Goal: Information Seeking & Learning: Learn about a topic

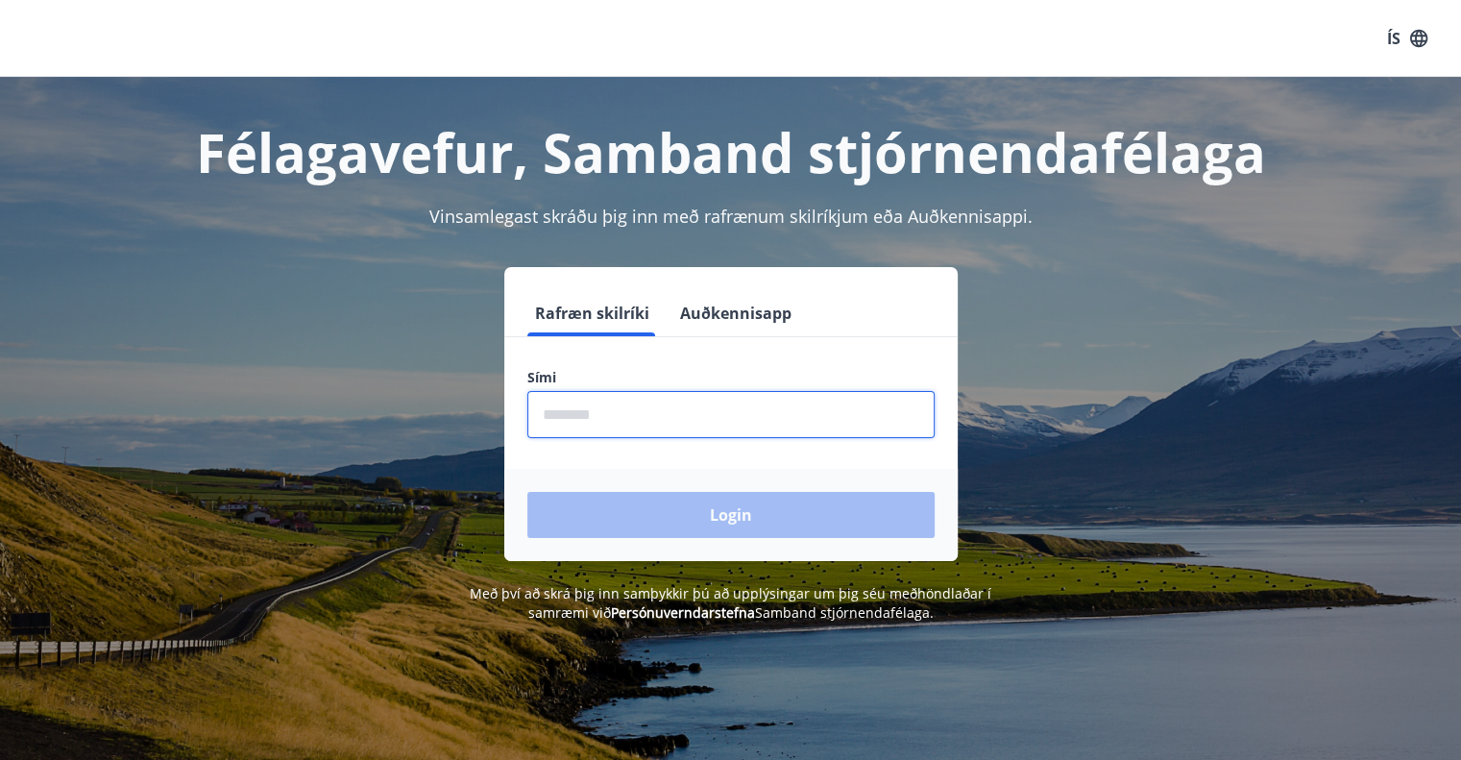
click at [572, 406] on input "phone" at bounding box center [730, 414] width 407 height 47
type input "*"
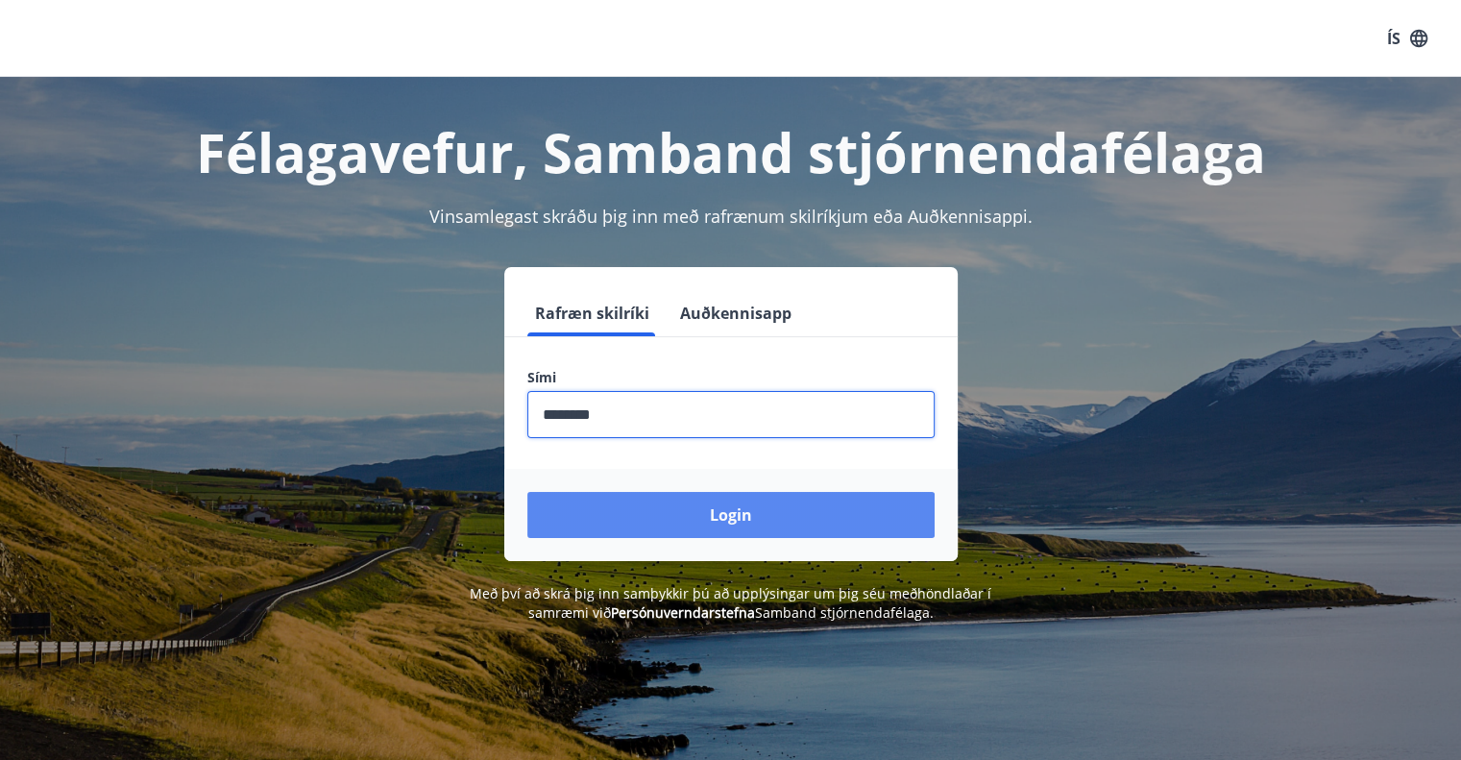
type input "********"
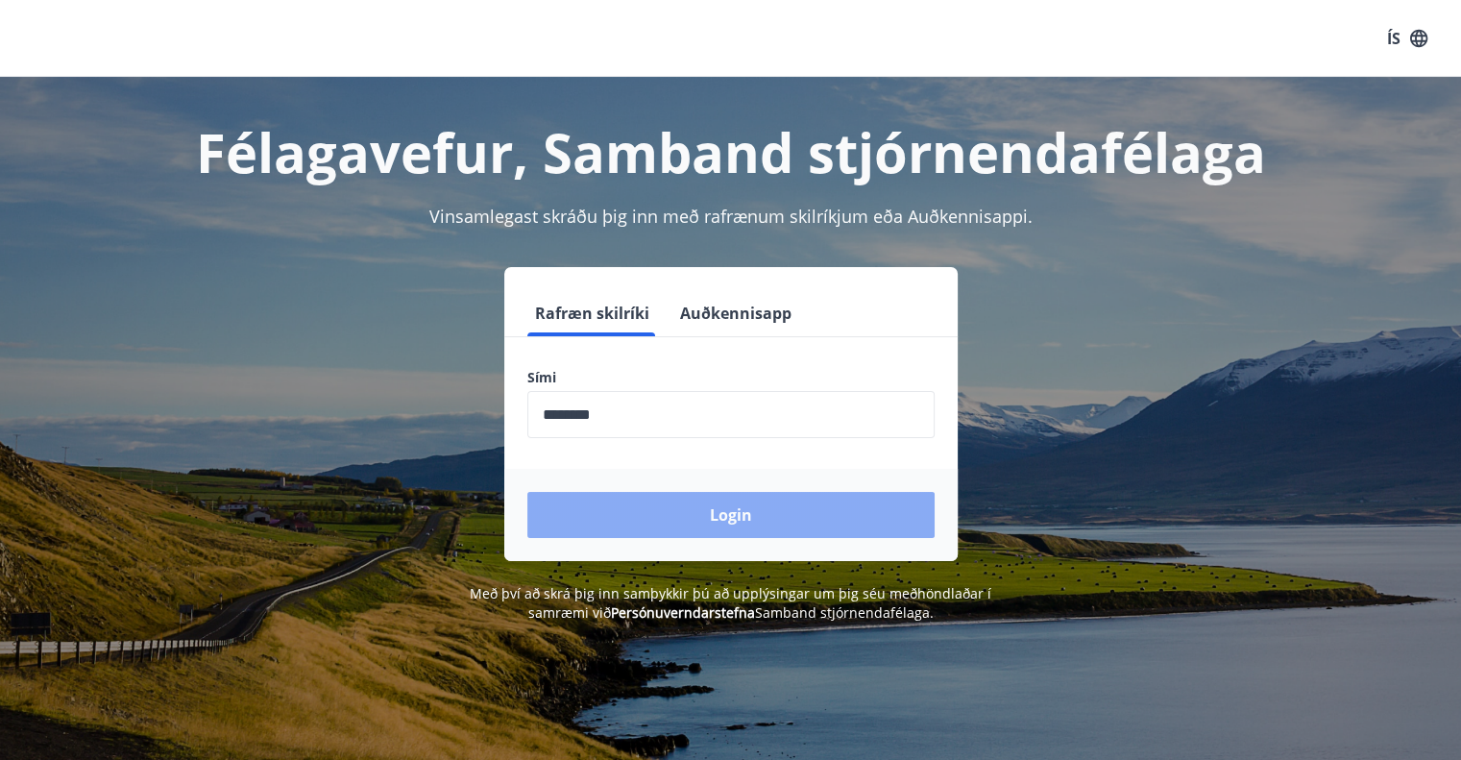
click at [728, 509] on button "Login" at bounding box center [730, 515] width 407 height 46
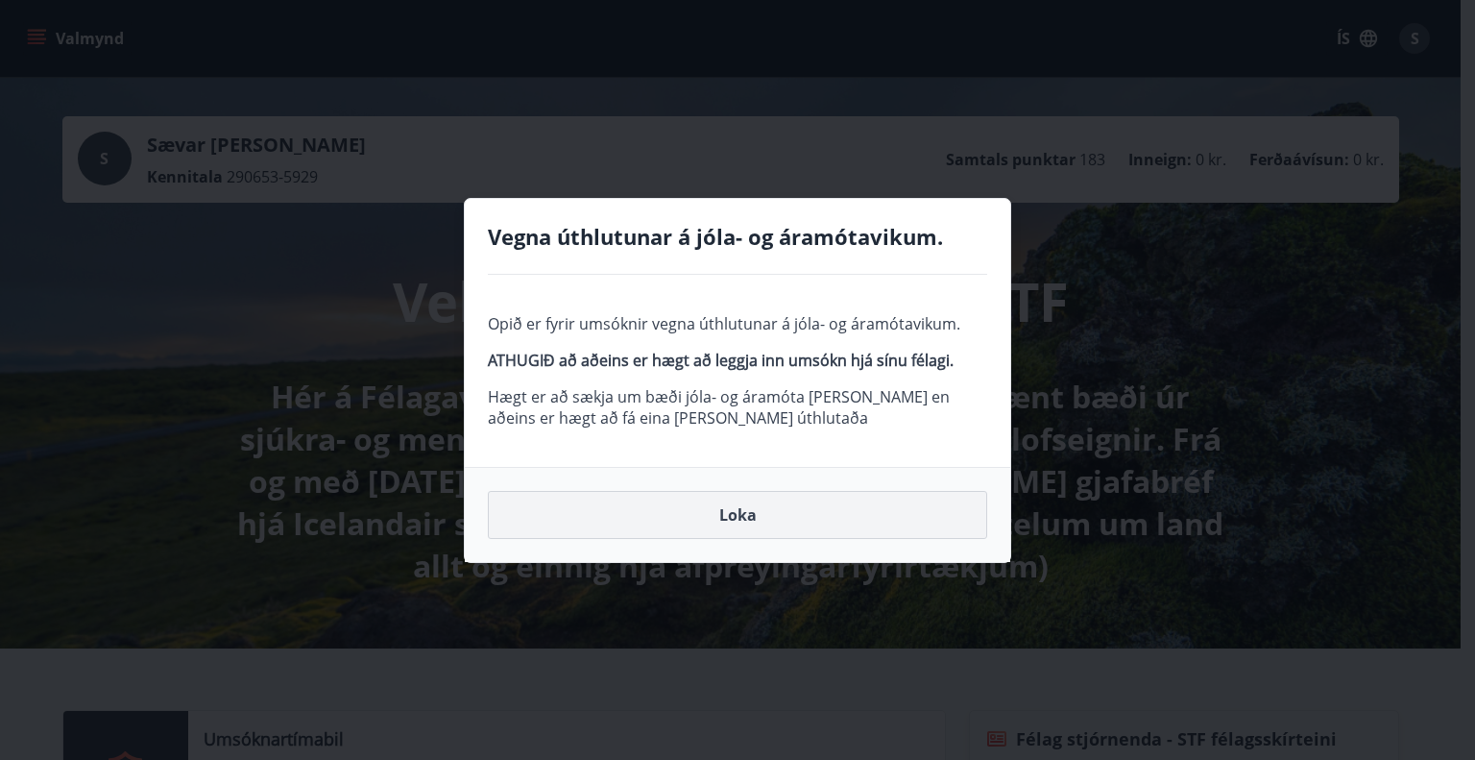
click at [734, 514] on button "Loka" at bounding box center [737, 515] width 499 height 48
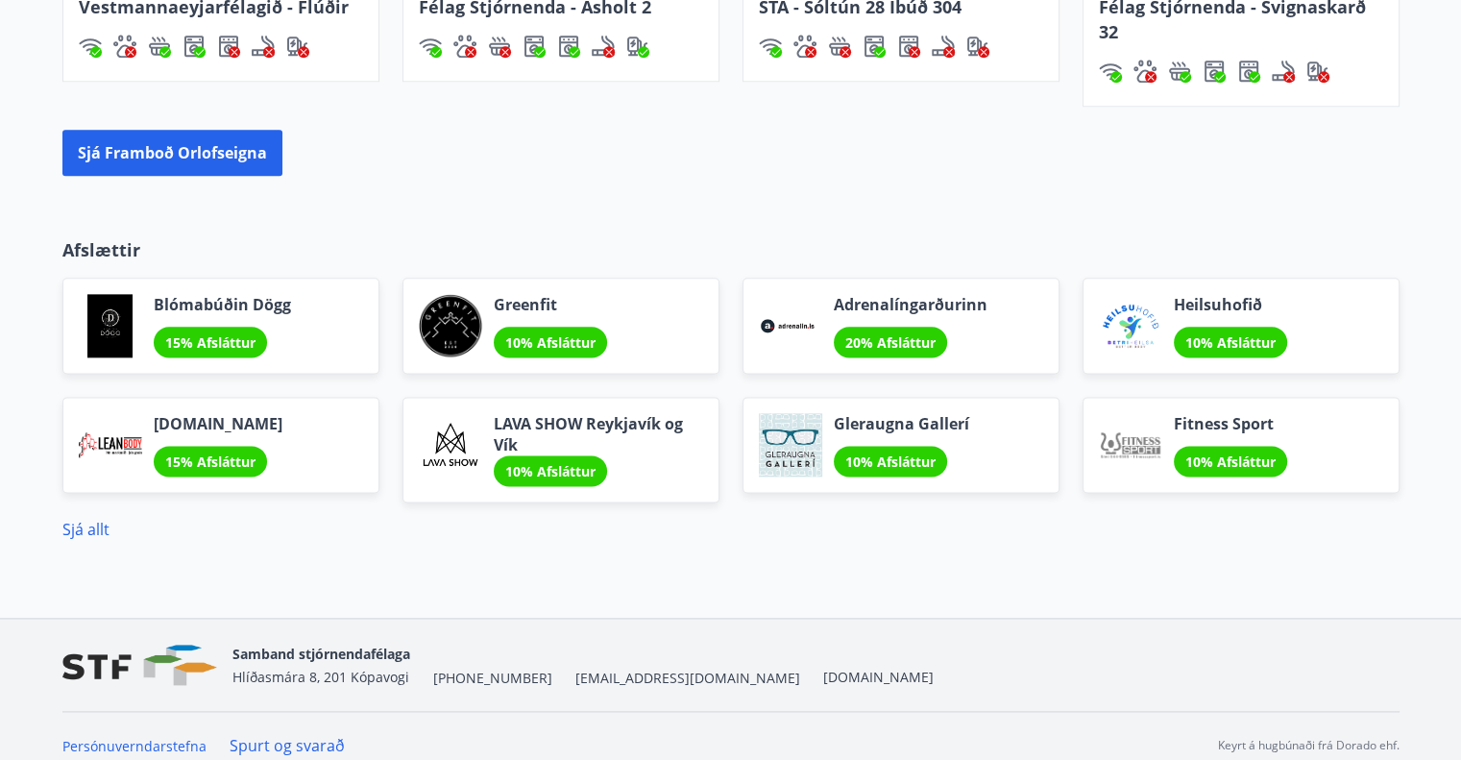
scroll to position [1942, 0]
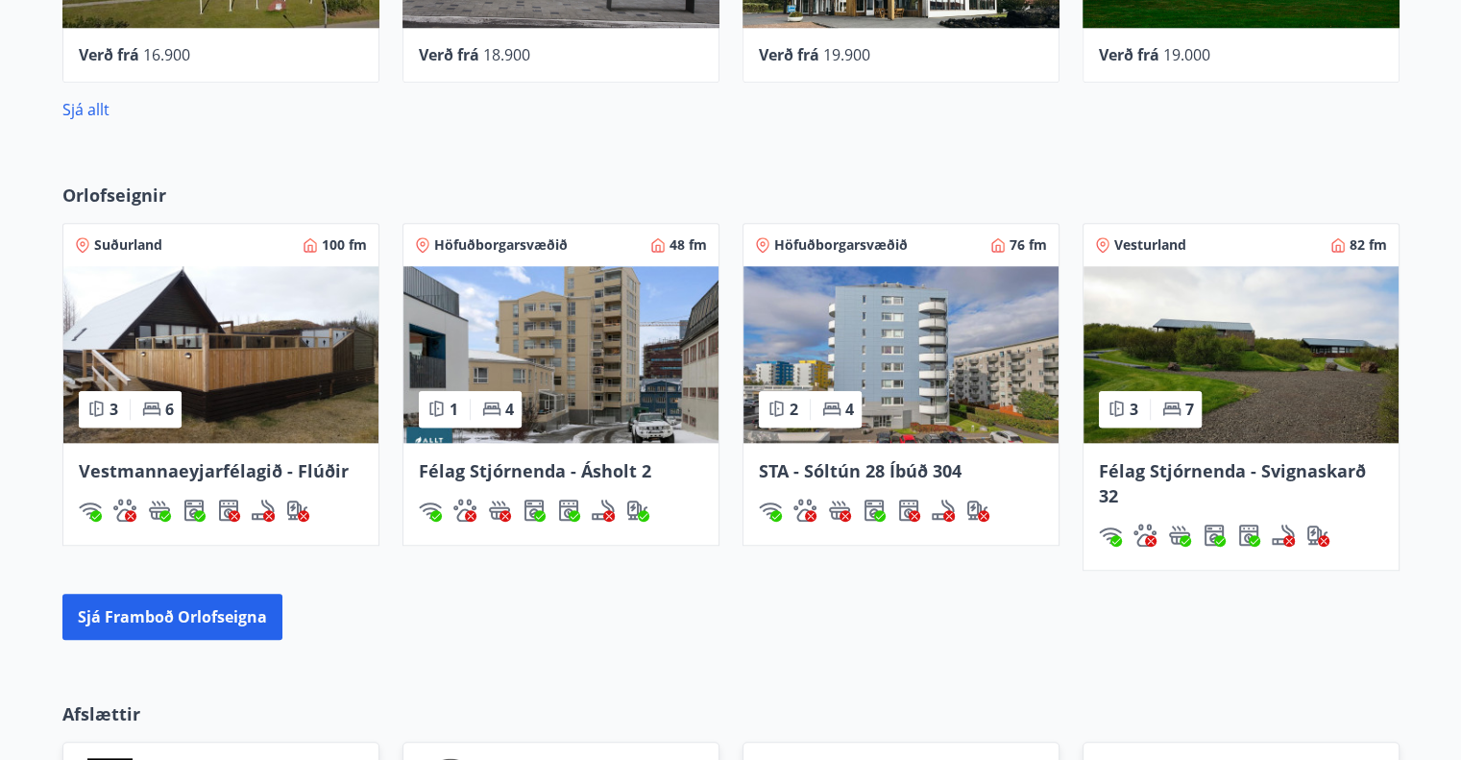
click at [1214, 472] on span "Félag Stjórnenda - Svignaskarð 32" at bounding box center [1232, 483] width 267 height 48
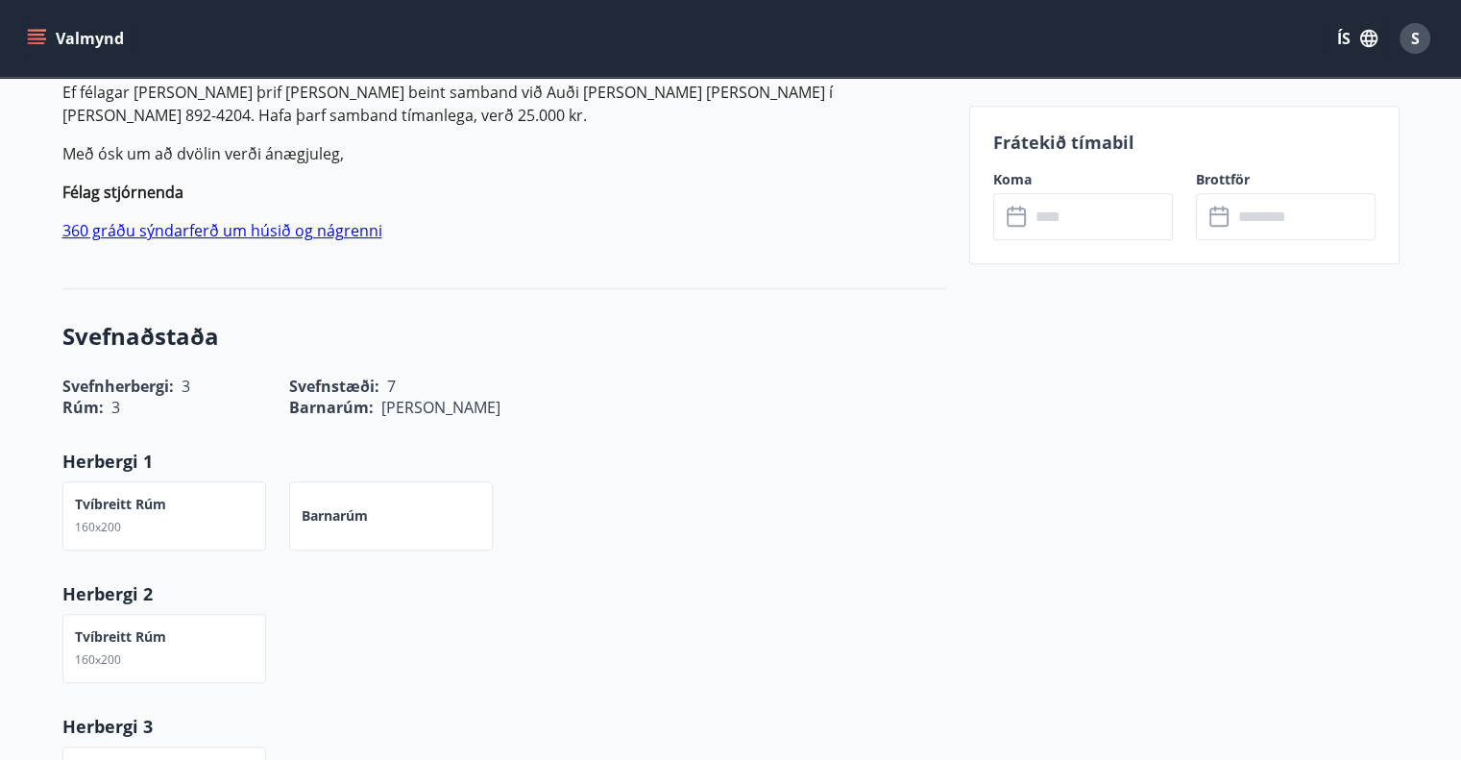
scroll to position [864, 0]
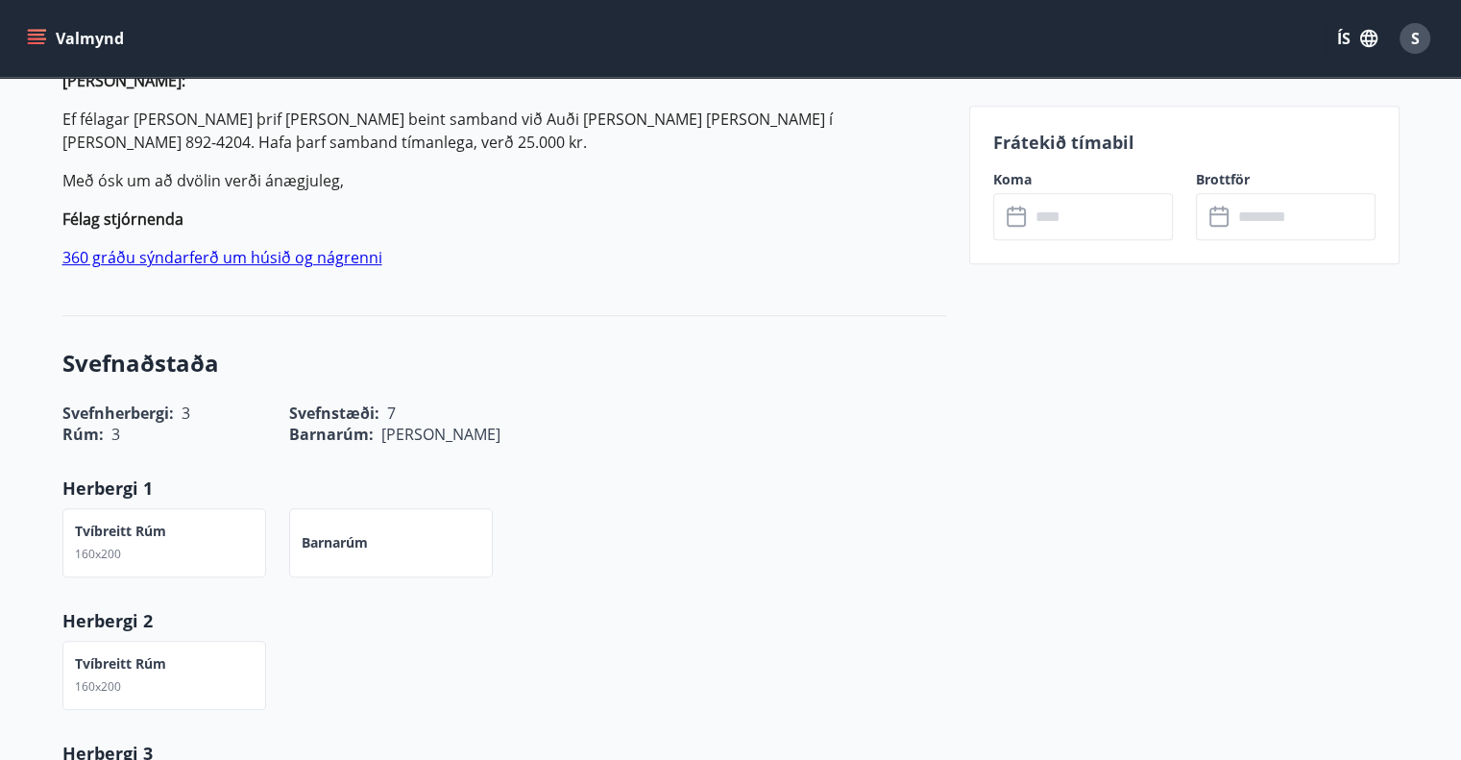
click at [203, 253] on link "360 gráðu sýndarferð um húsið og nágrenni" at bounding box center [222, 257] width 320 height 21
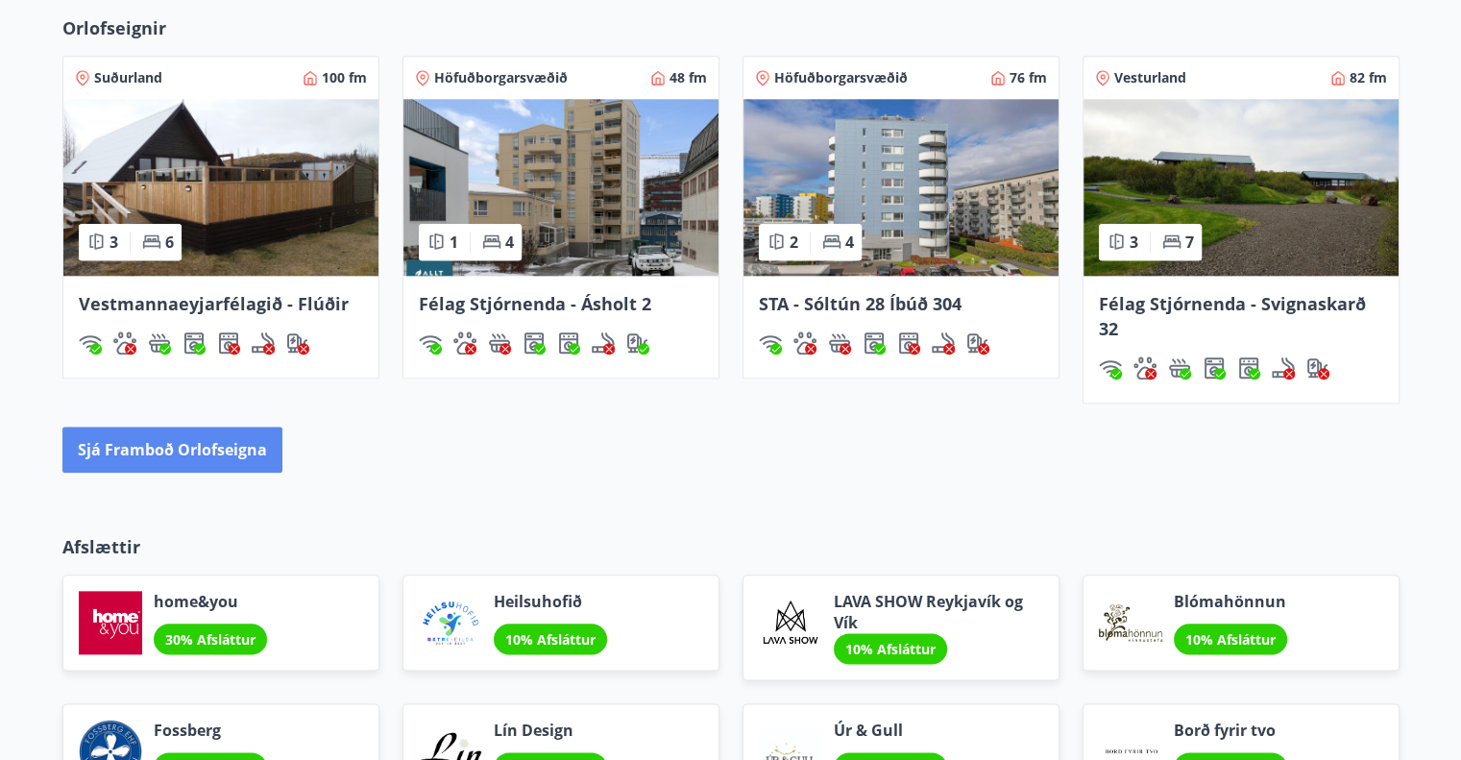
scroll to position [2113, 0]
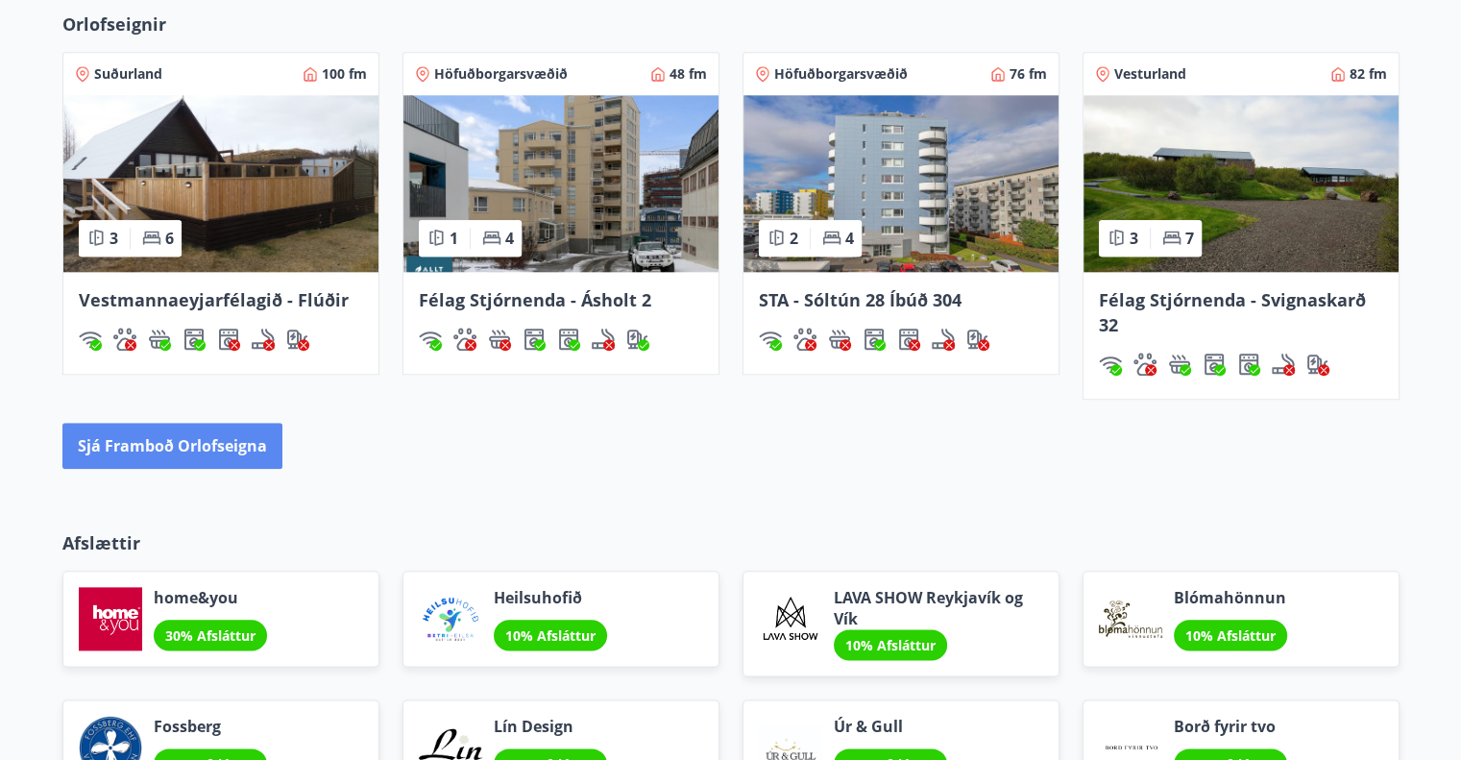
click at [199, 446] on button "Sjá framboð orlofseigna" at bounding box center [172, 446] width 220 height 46
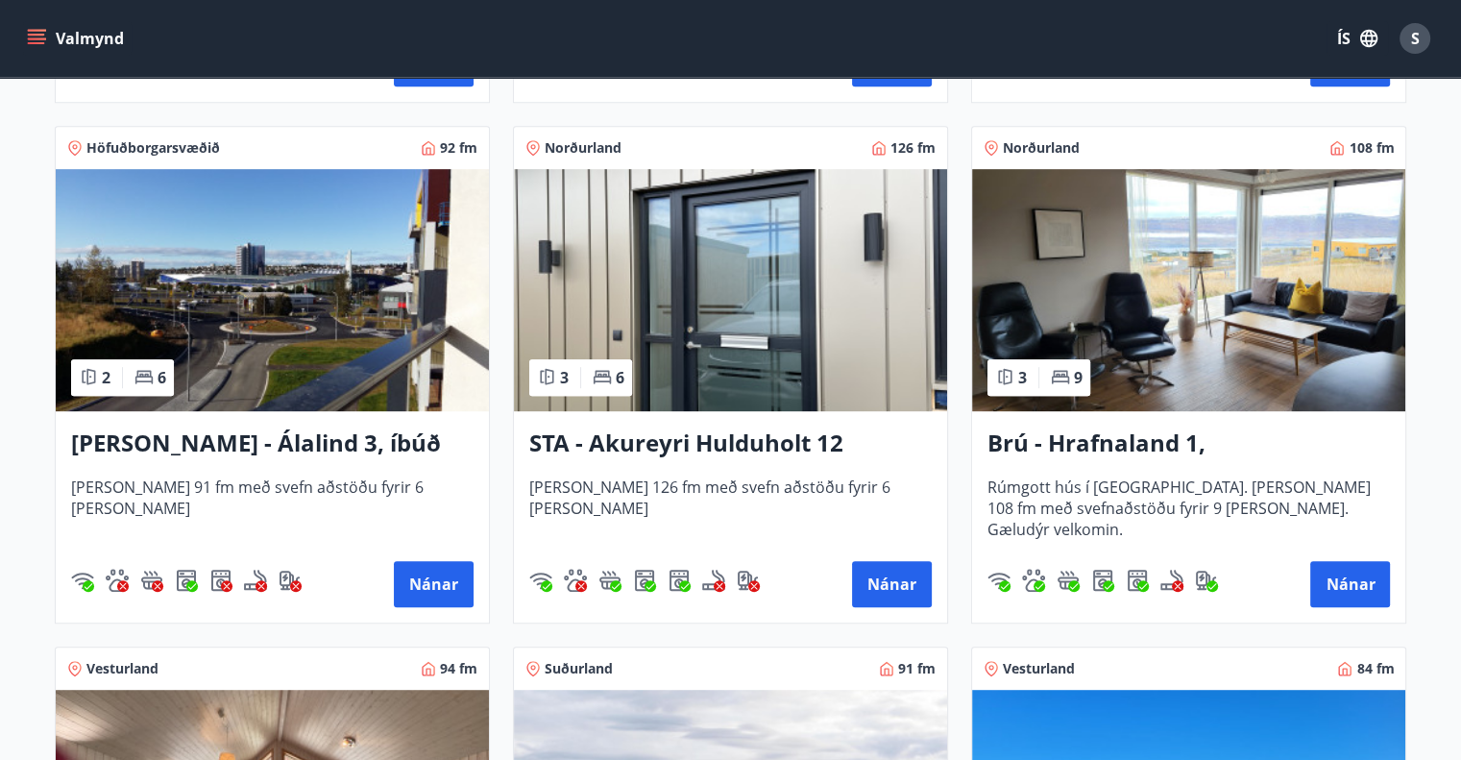
scroll to position [1248, 0]
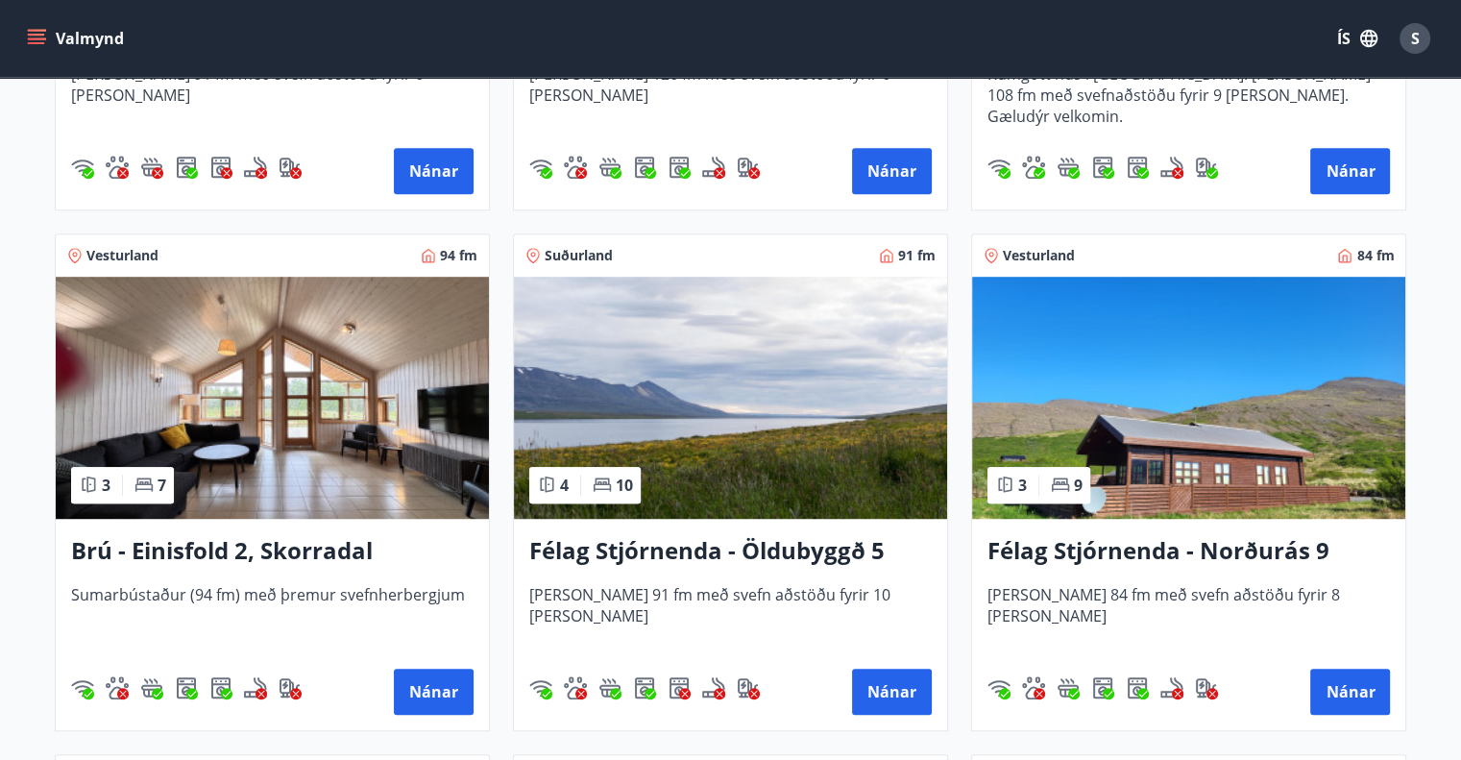
click at [1242, 552] on h3 "Félag Stjórnenda - Norðurás 9" at bounding box center [1188, 551] width 402 height 35
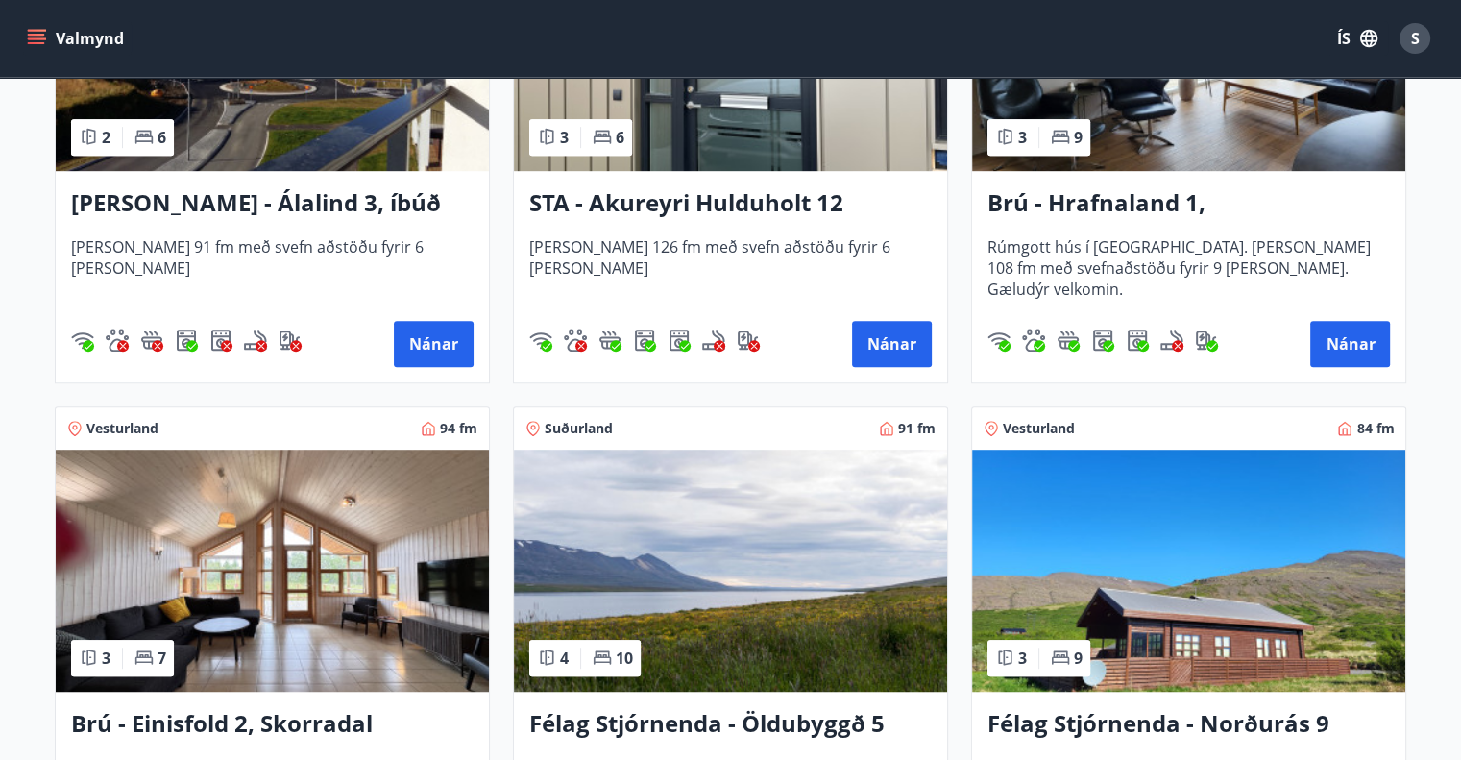
scroll to position [1152, 0]
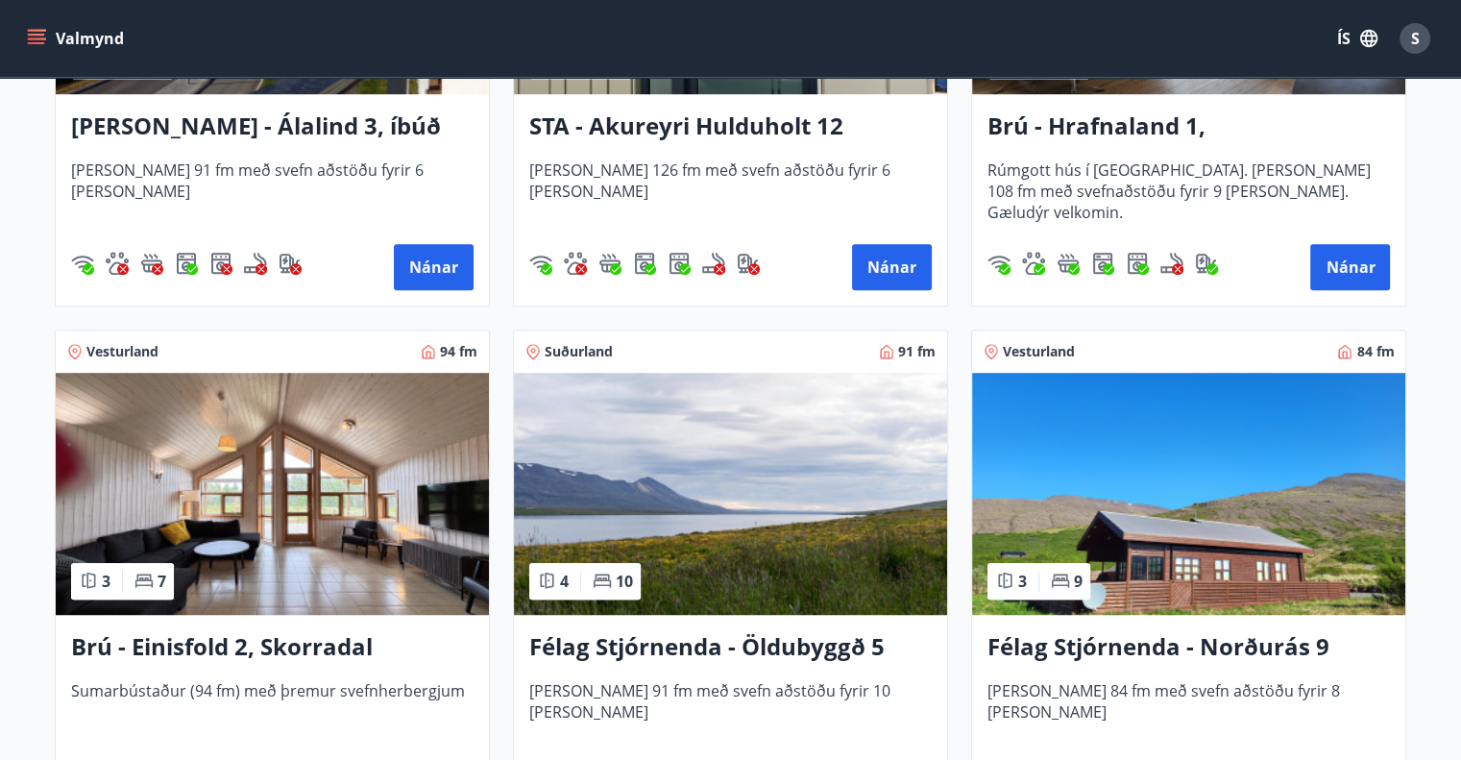
click at [776, 544] on img at bounding box center [730, 494] width 433 height 242
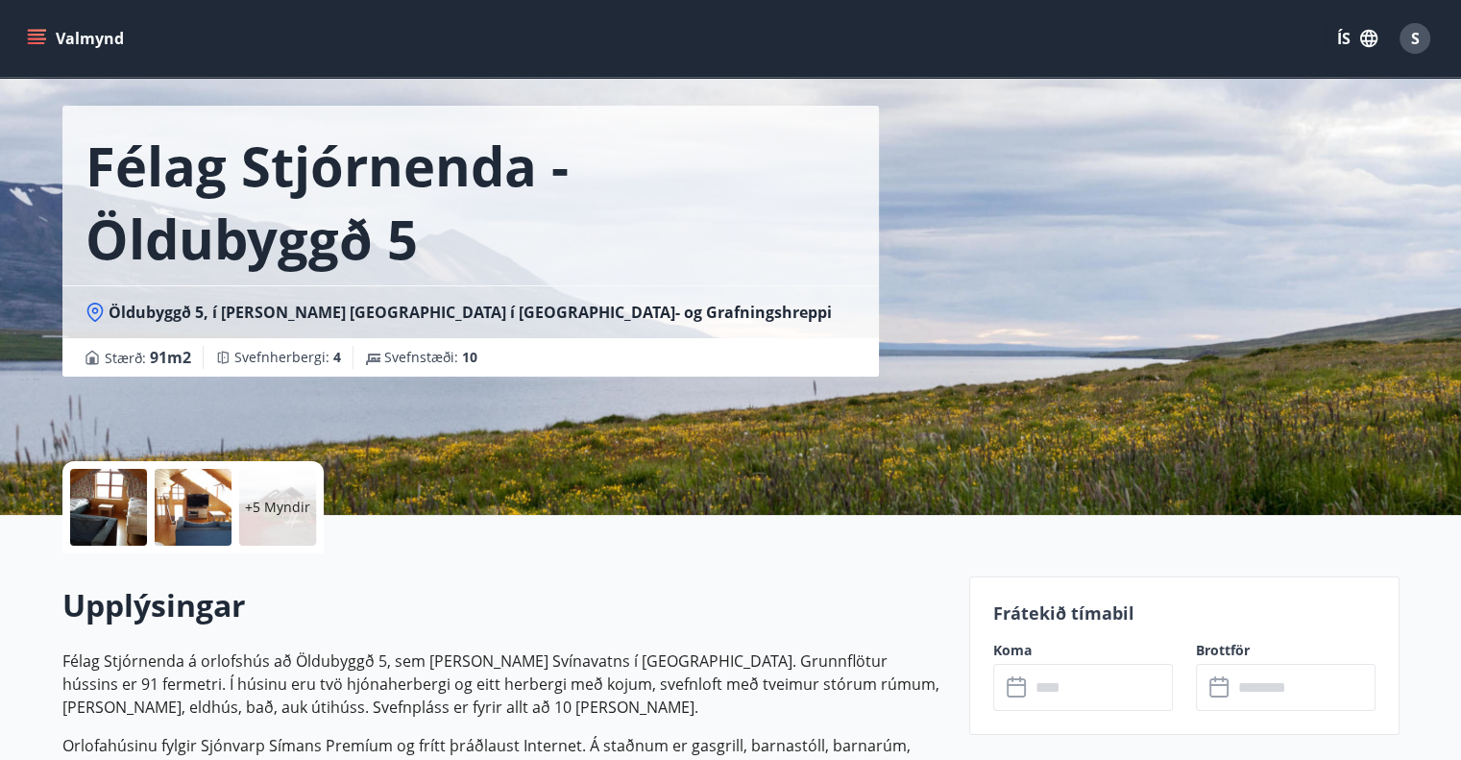
scroll to position [96, 0]
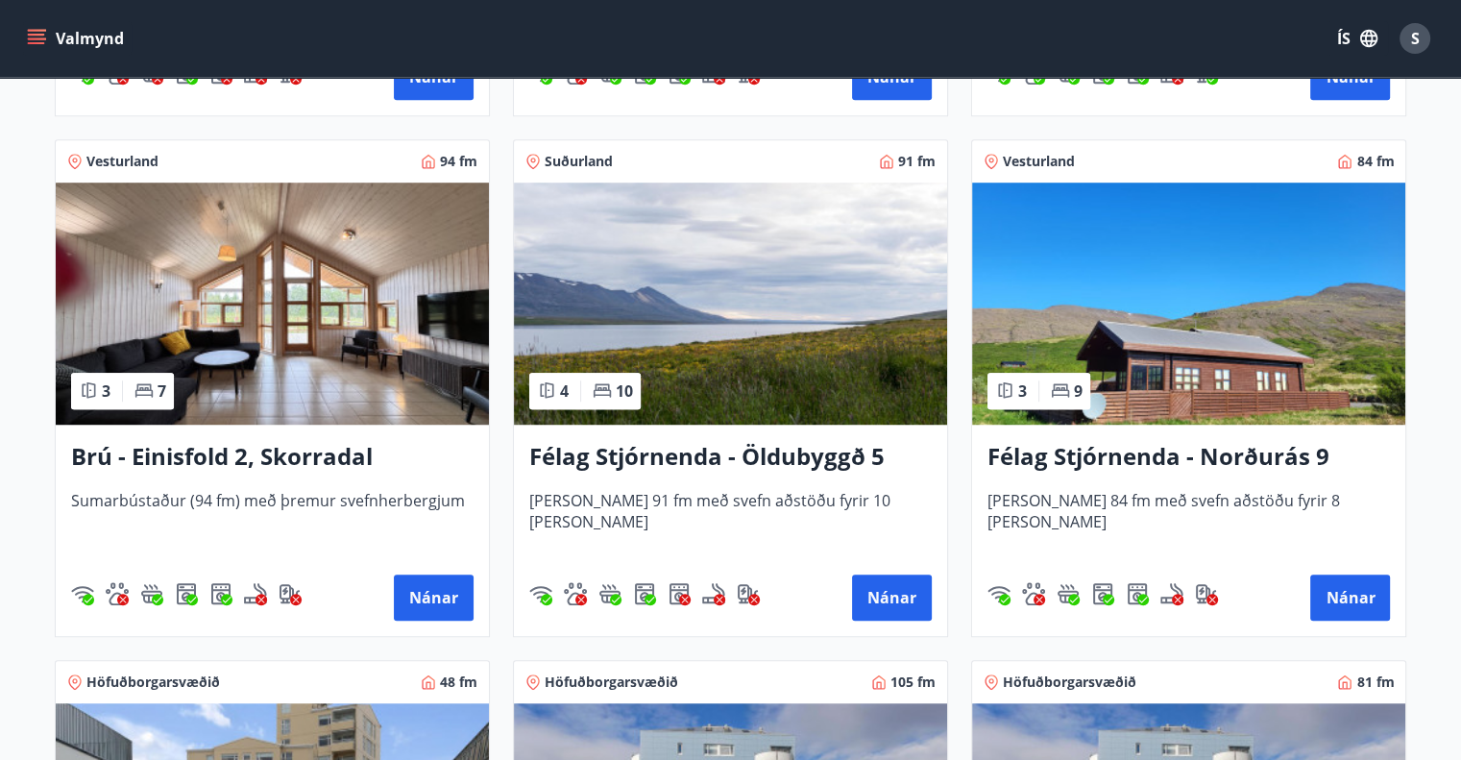
scroll to position [1344, 0]
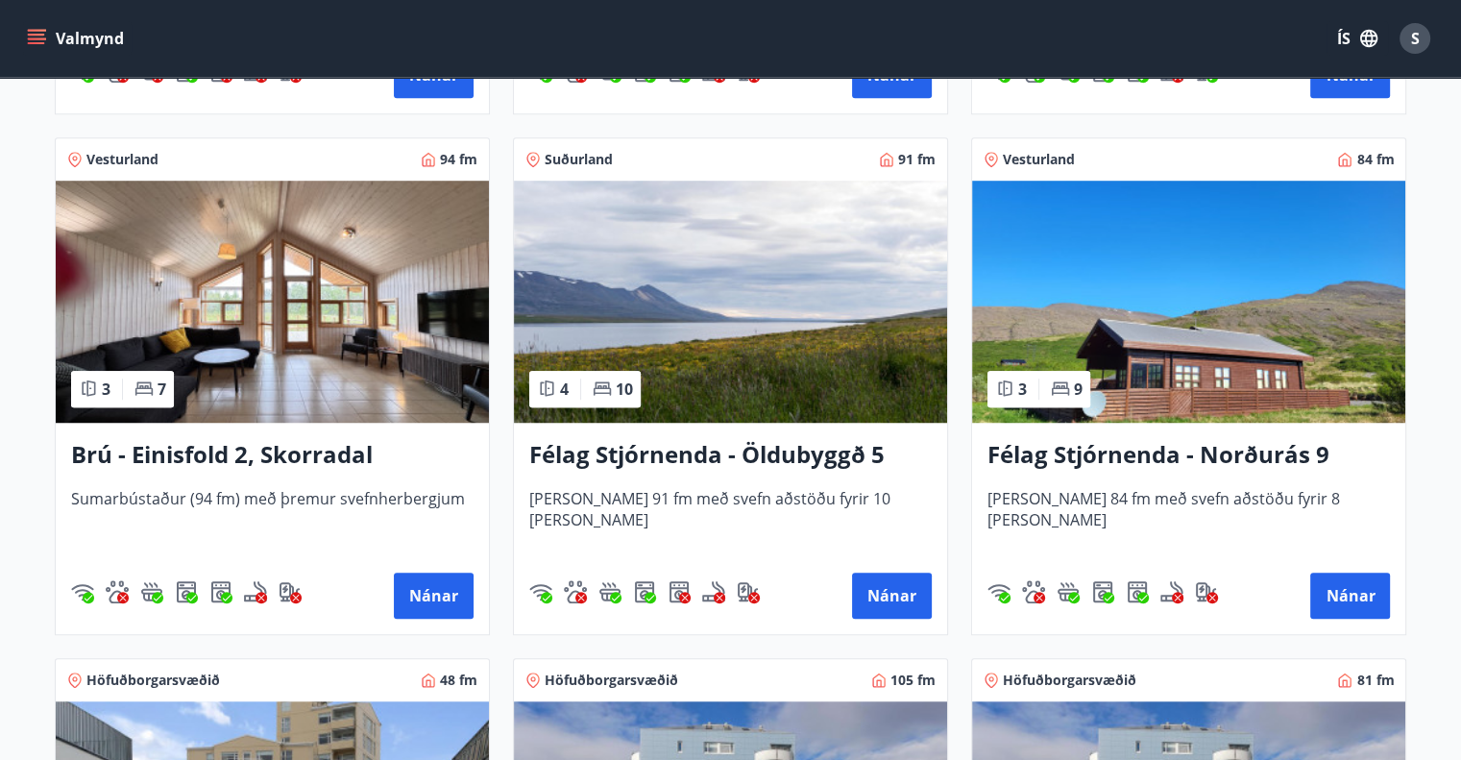
click at [192, 455] on h3 "Brú - Einisfold 2, Skorradal" at bounding box center [272, 455] width 402 height 35
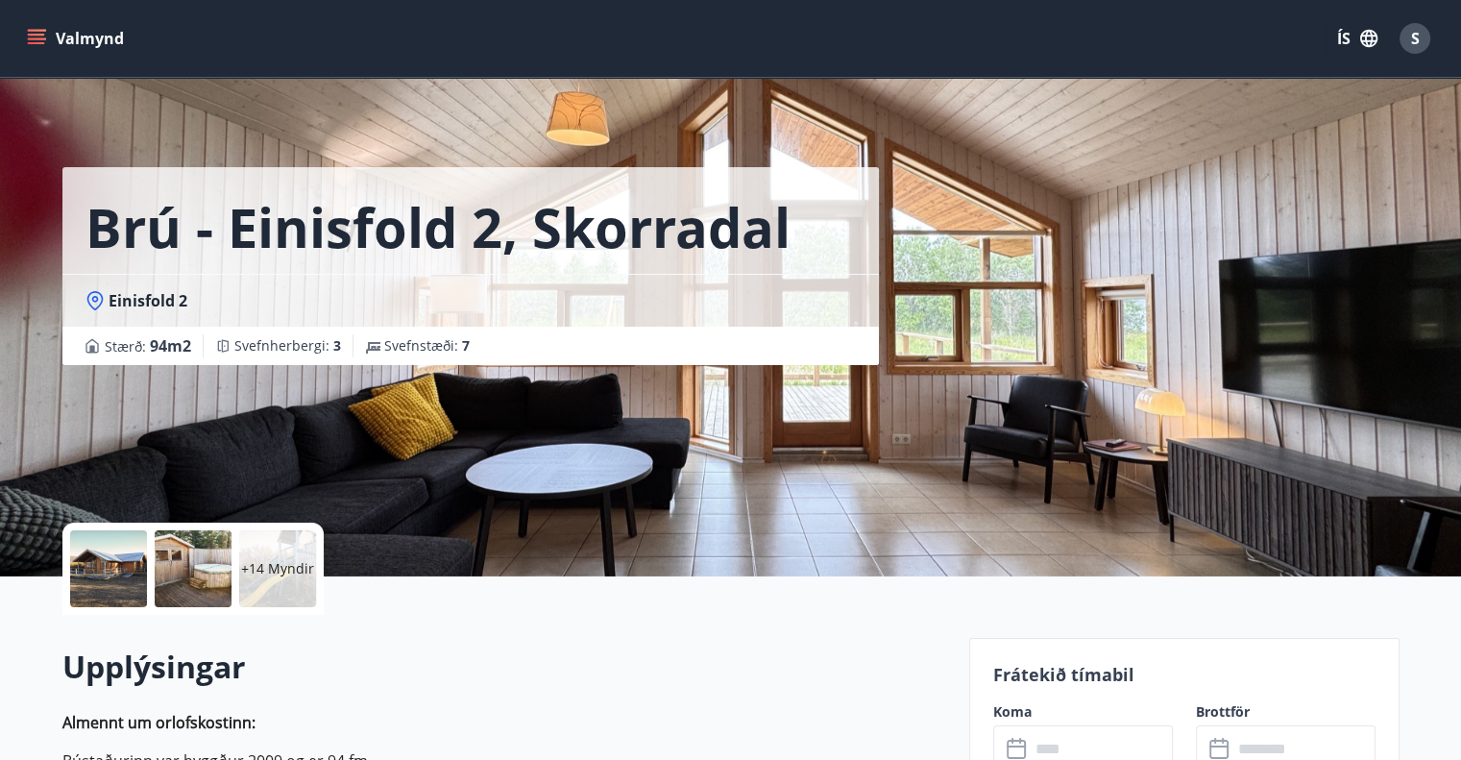
click at [108, 562] on div at bounding box center [108, 568] width 77 height 77
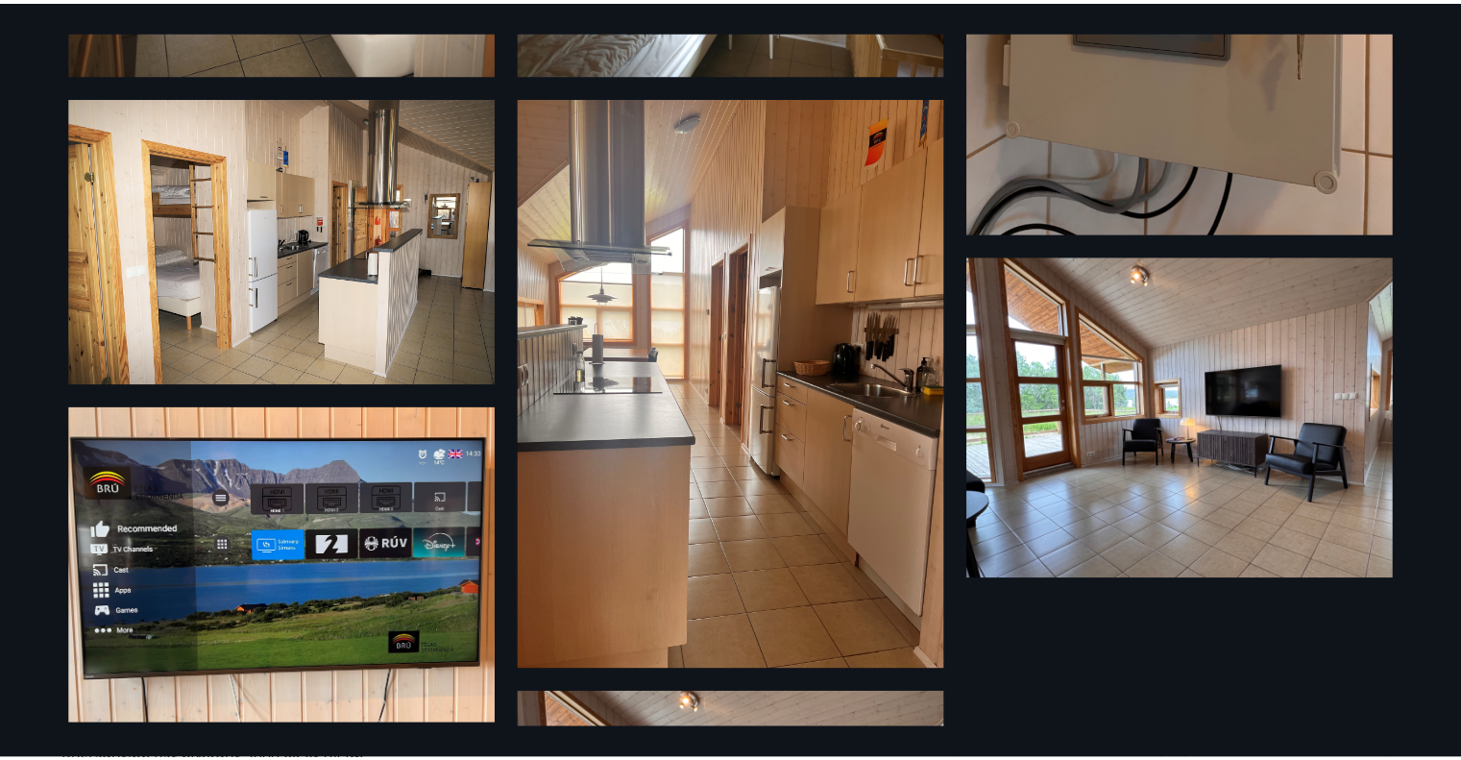
scroll to position [1611, 0]
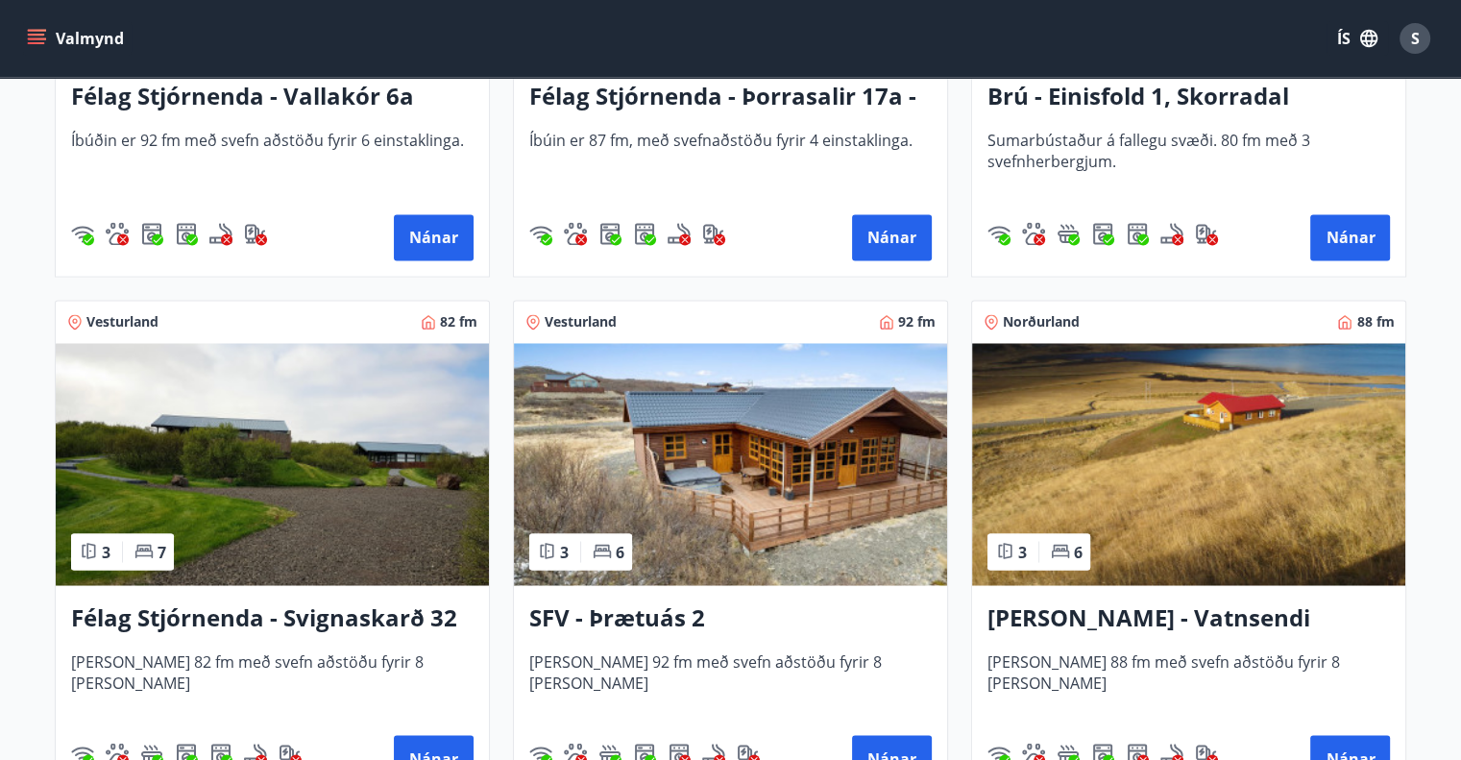
scroll to position [3265, 0]
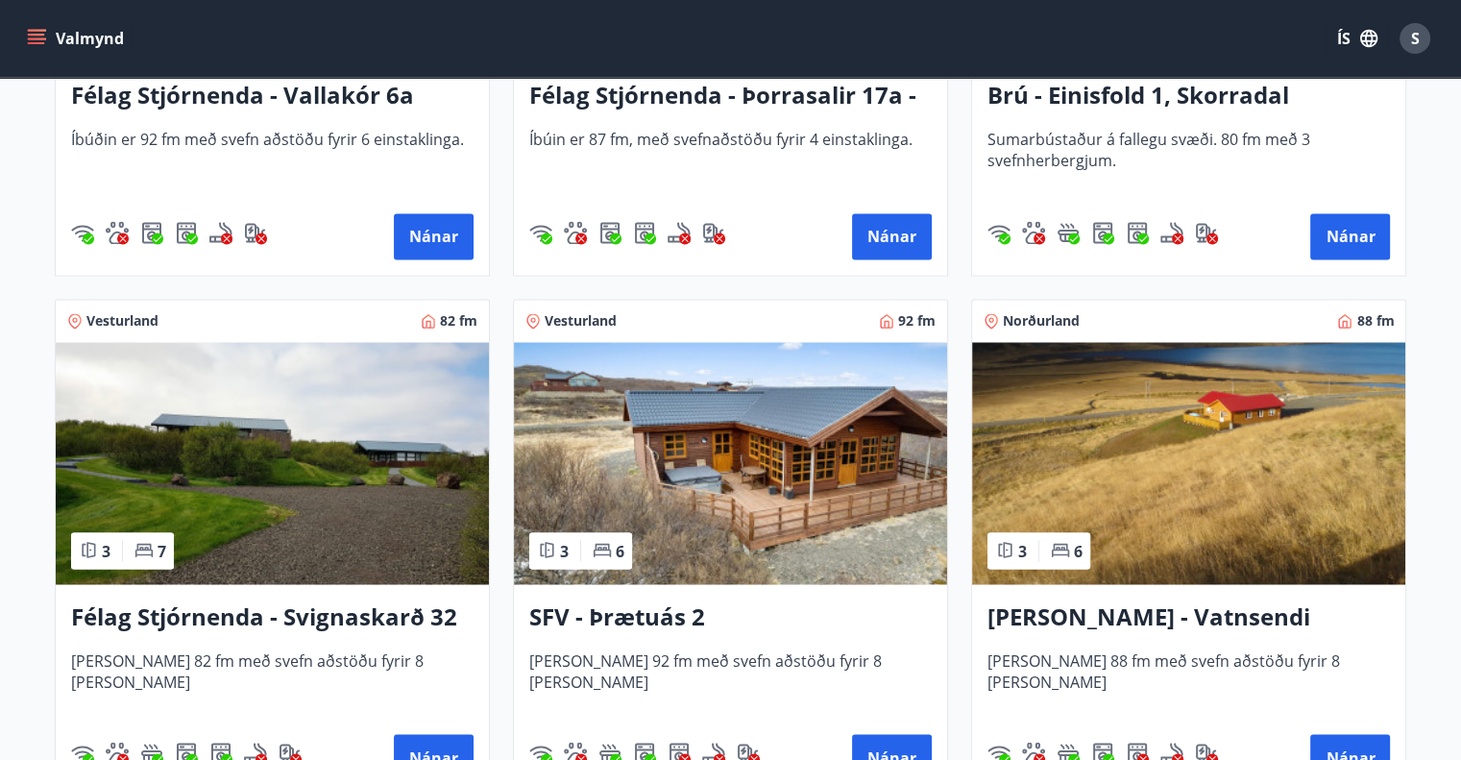
click at [761, 510] on img at bounding box center [730, 463] width 433 height 242
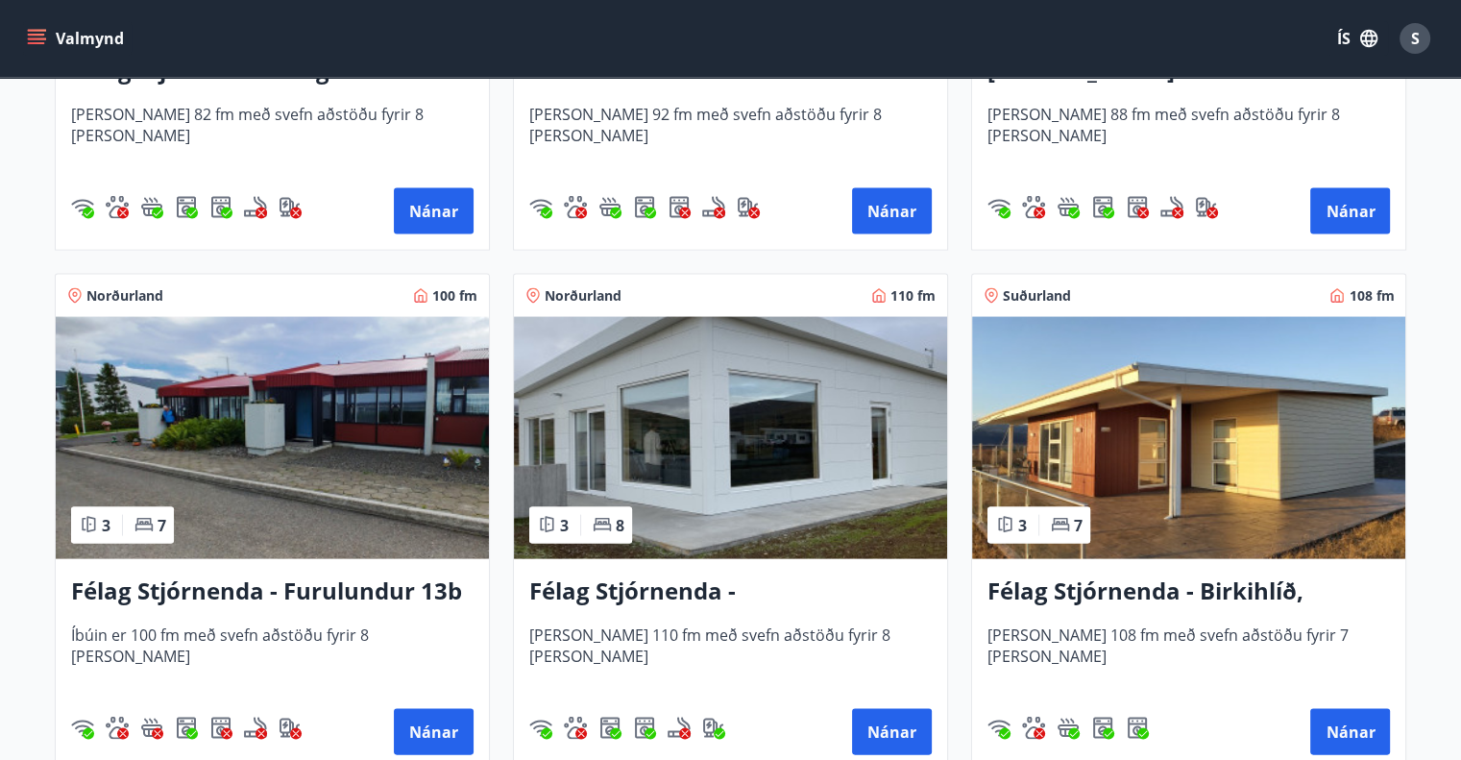
scroll to position [3841, 0]
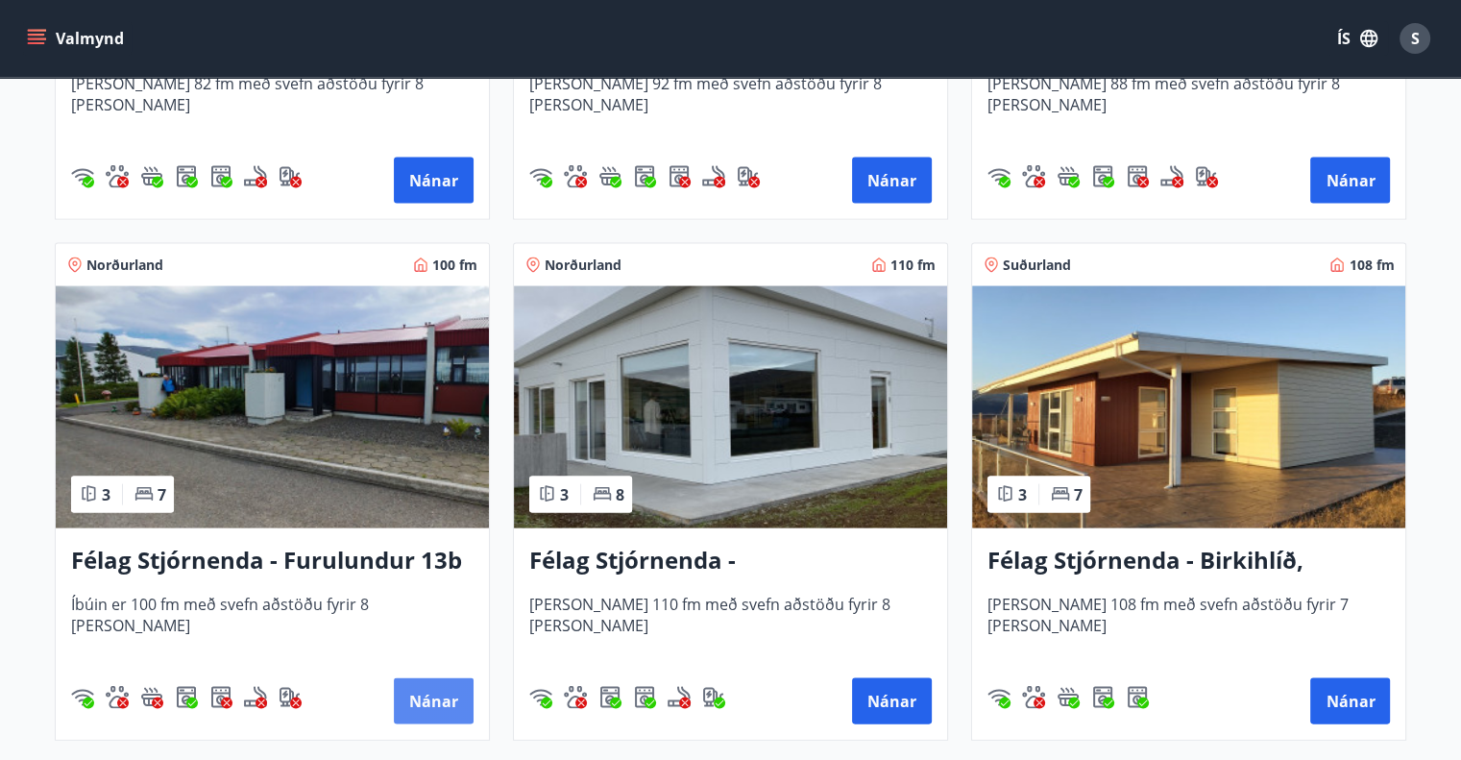
click at [424, 694] on button "Nánar" at bounding box center [434, 701] width 80 height 46
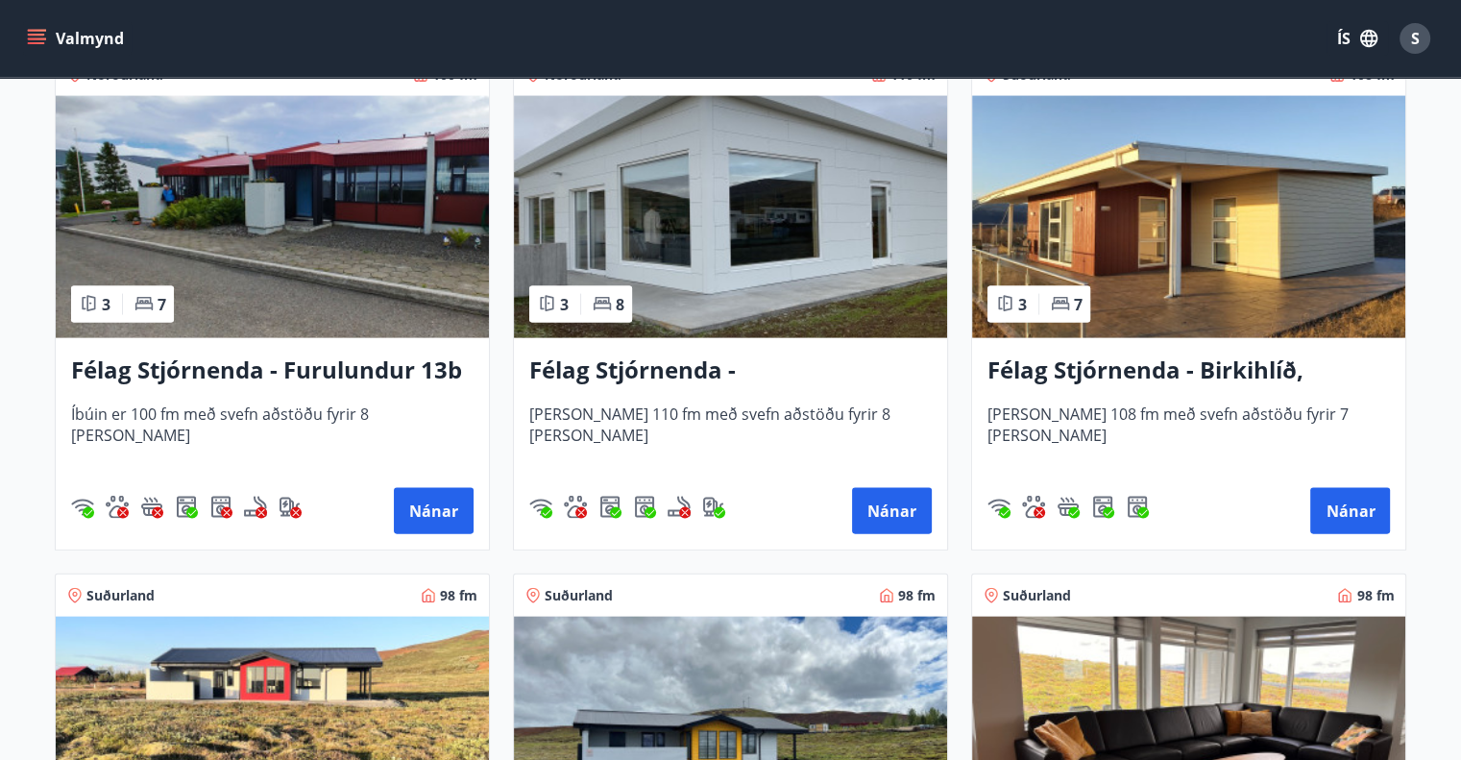
scroll to position [4035, 0]
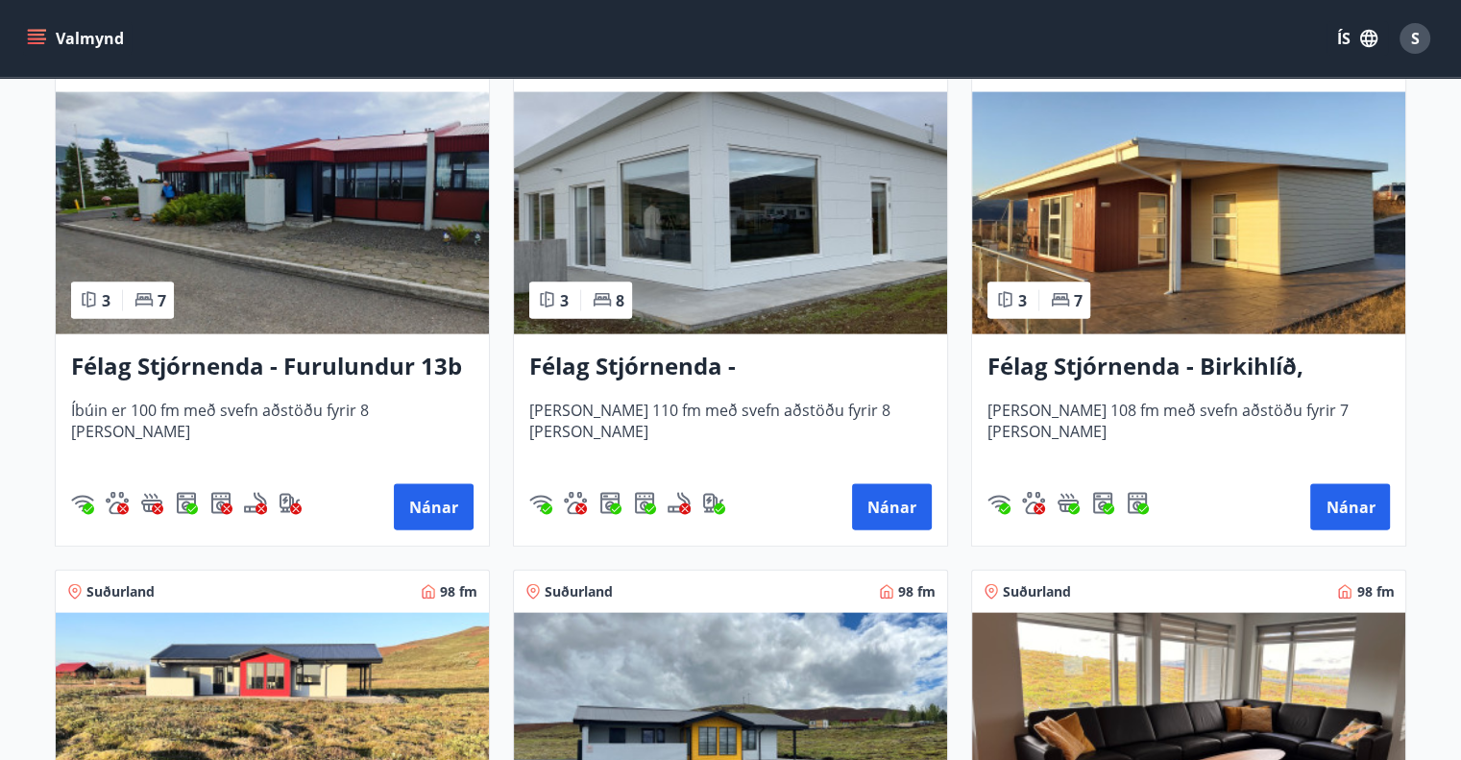
click at [1280, 245] on img at bounding box center [1188, 213] width 433 height 242
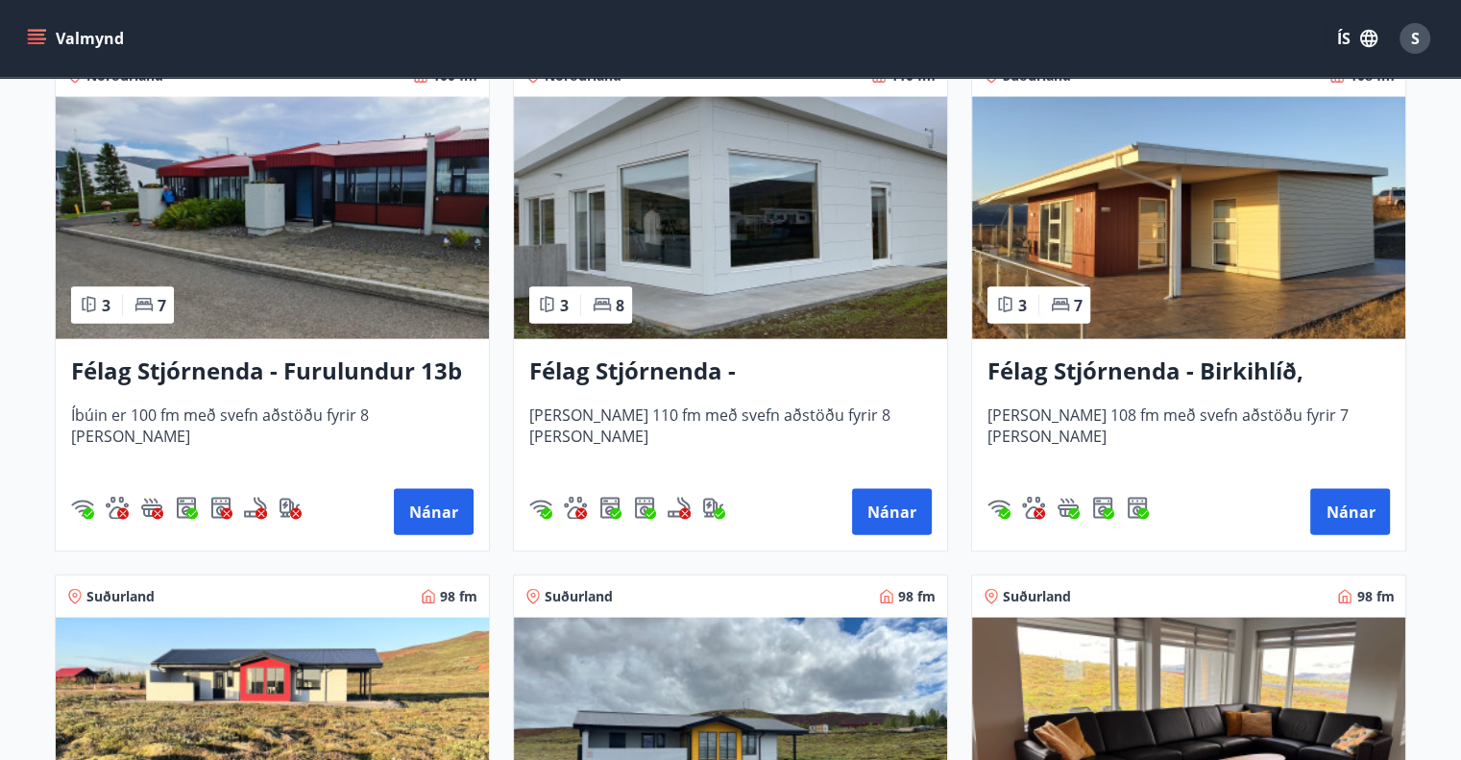
scroll to position [4035, 0]
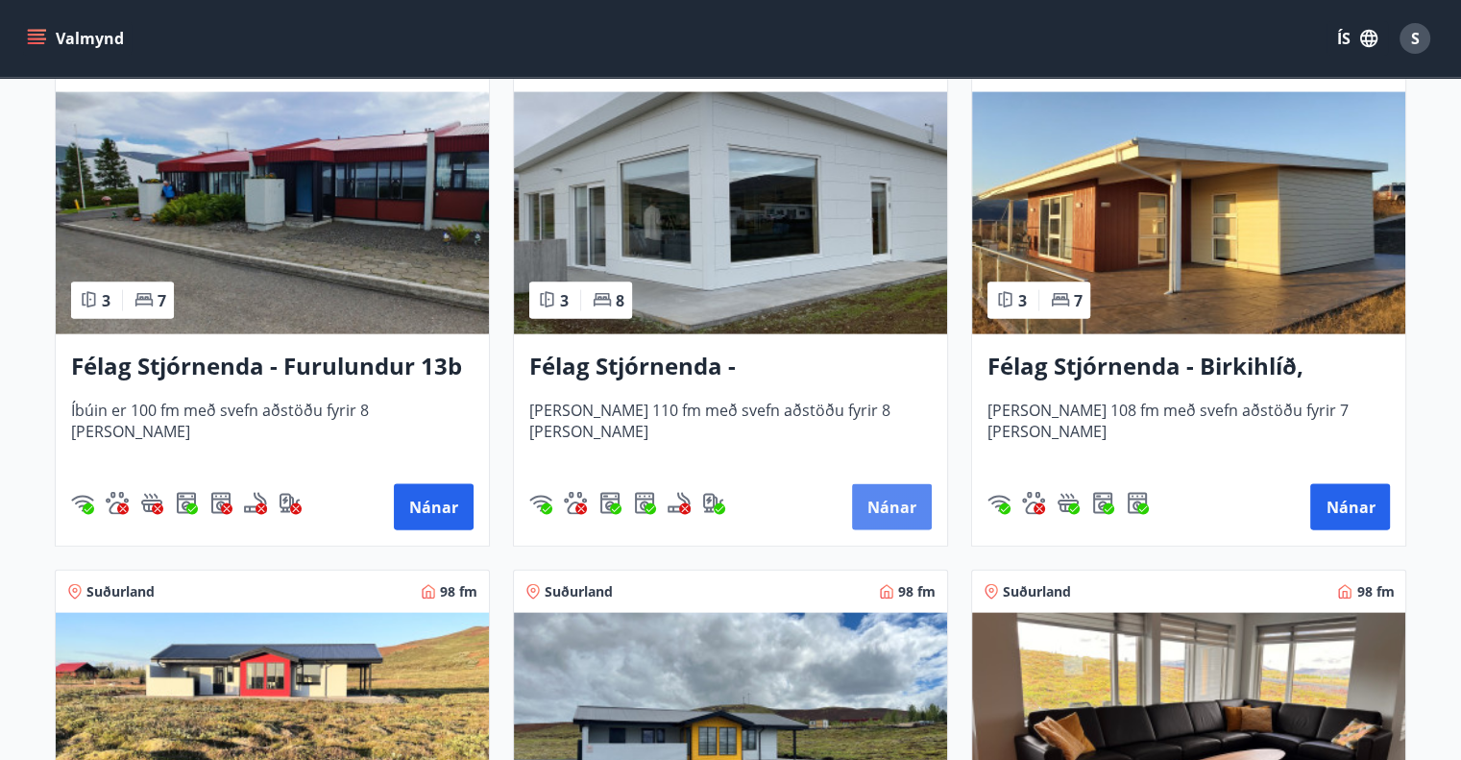
click at [907, 502] on button "Nánar" at bounding box center [892, 507] width 80 height 46
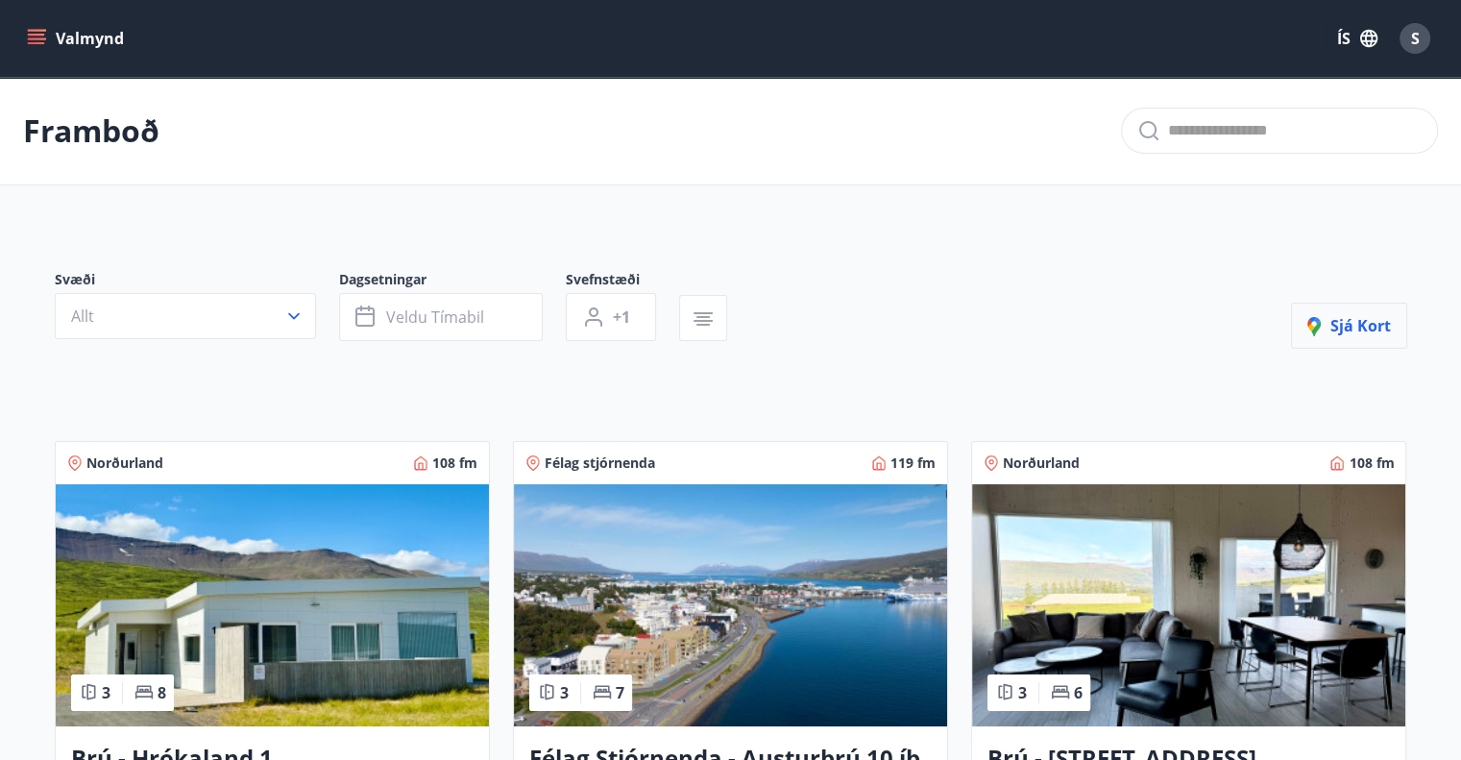
click at [1329, 326] on icon "button" at bounding box center [1318, 328] width 23 height 23
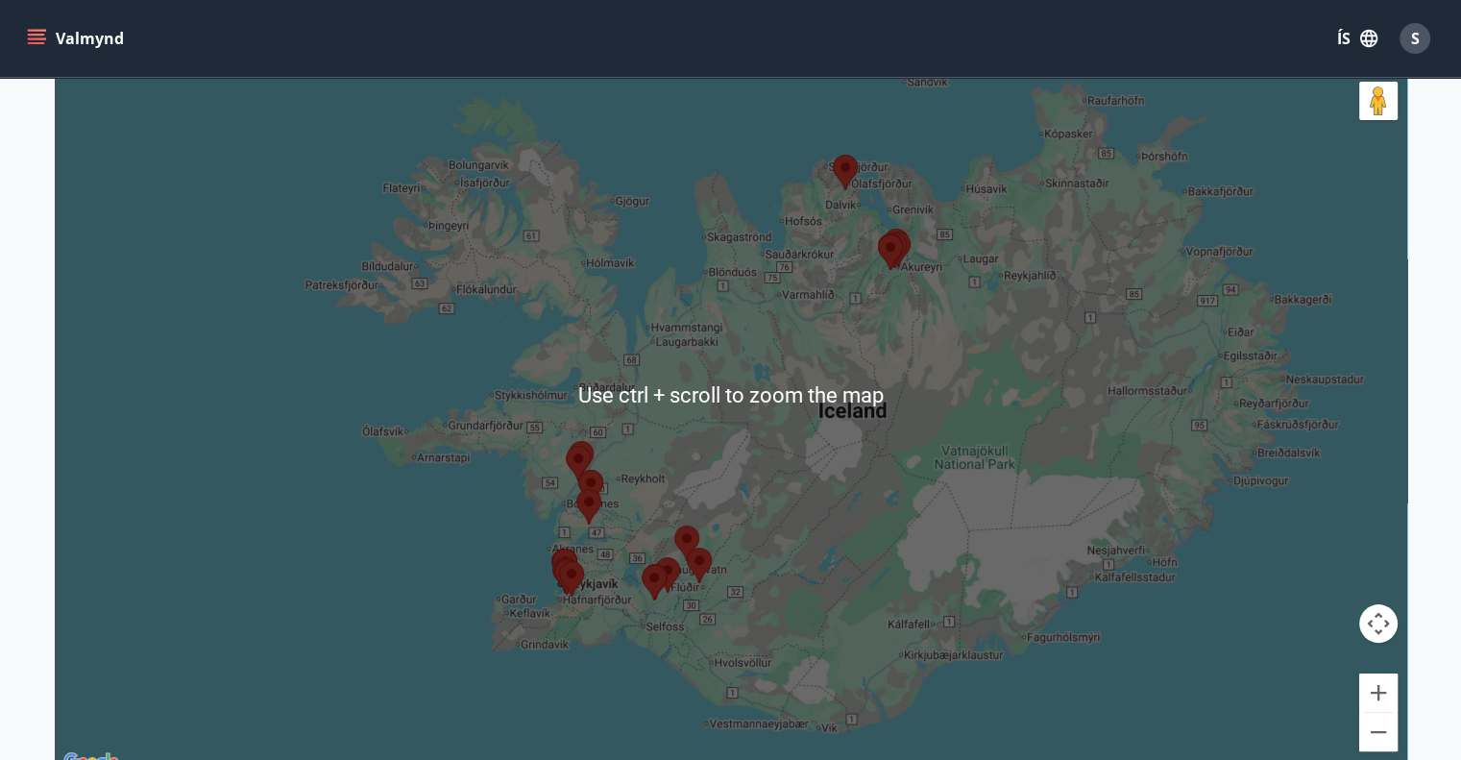
scroll to position [192, 0]
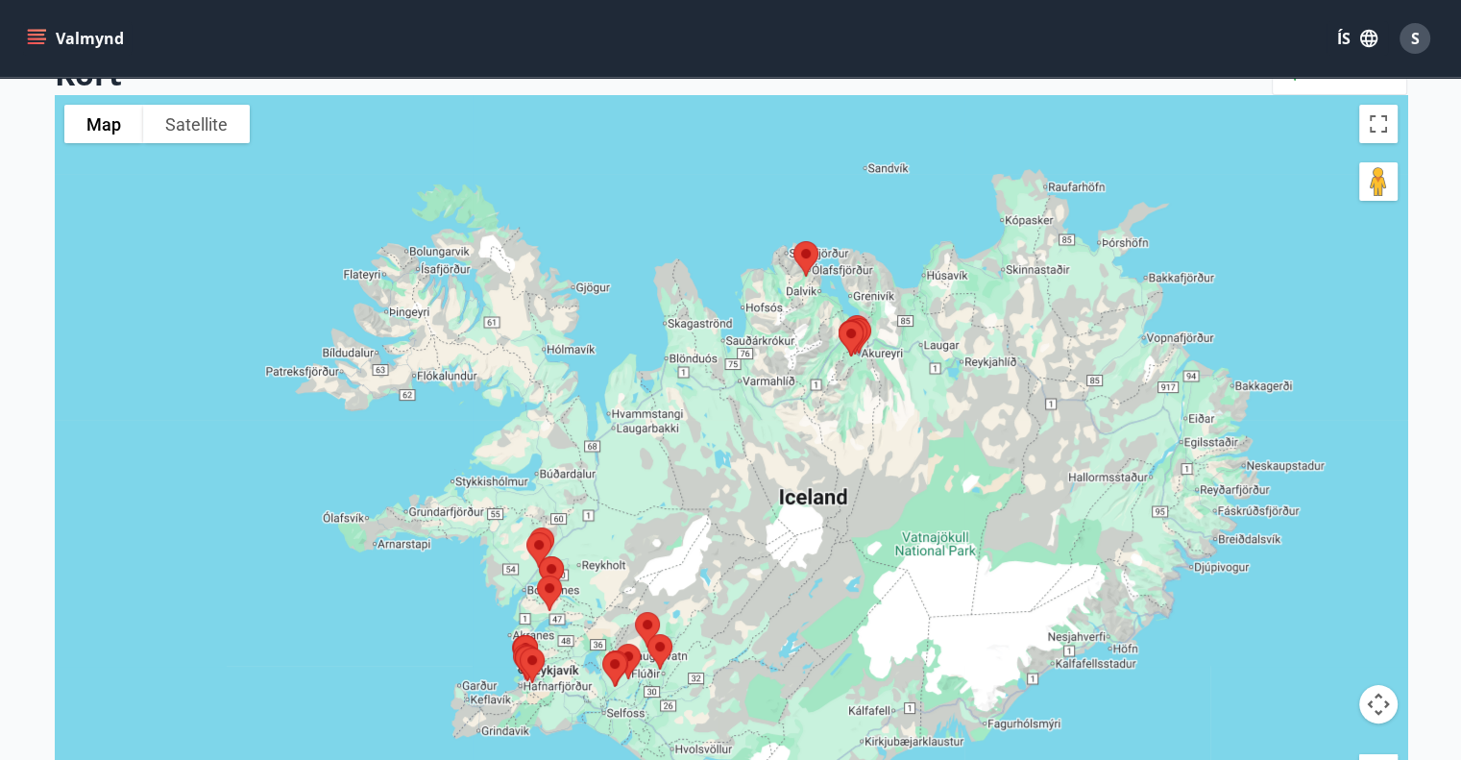
drag, startPoint x: 581, startPoint y: 531, endPoint x: 539, endPoint y: 537, distance: 42.6
click at [539, 537] on img at bounding box center [539, 549] width 40 height 51
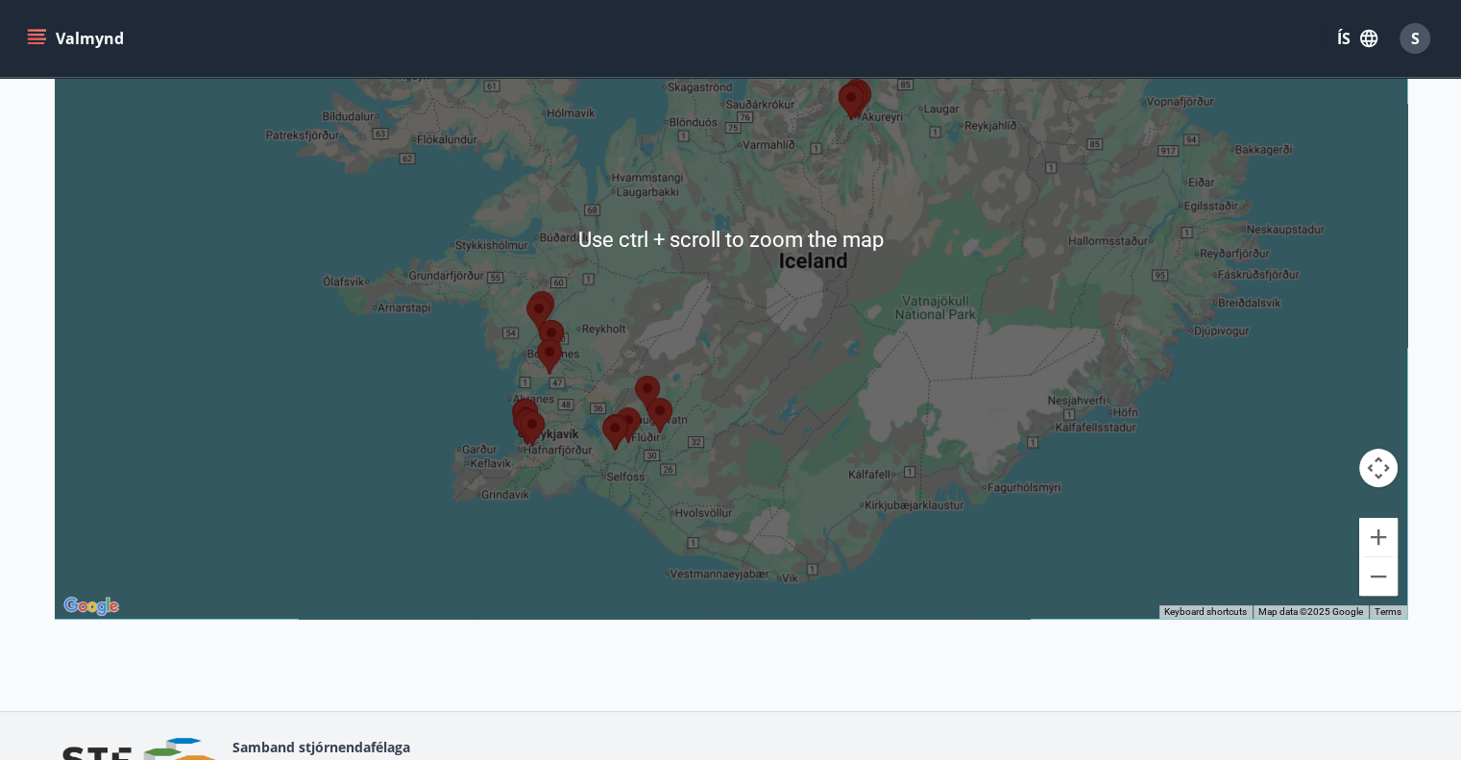
scroll to position [384, 0]
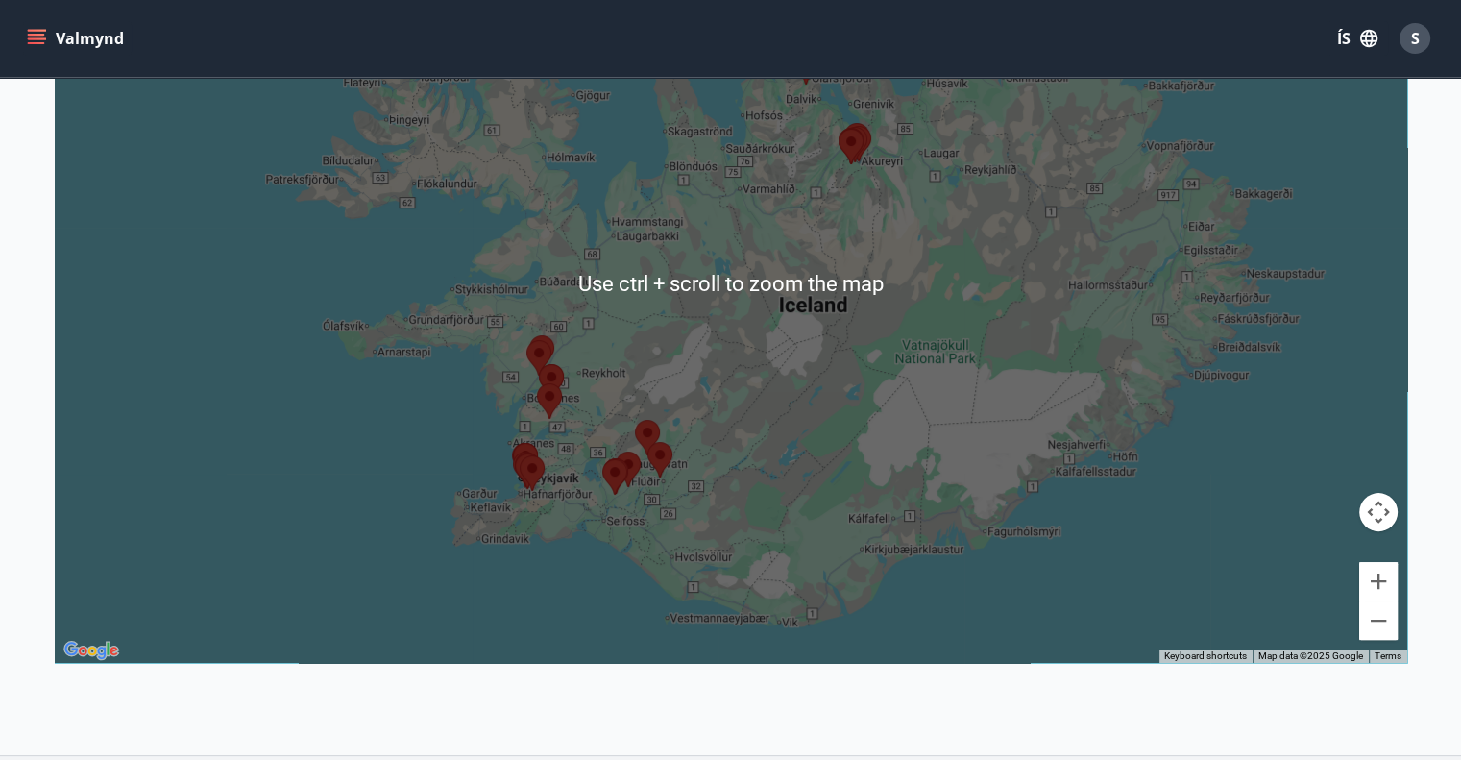
click at [752, 417] on div "To navigate, press the arrow keys." at bounding box center [731, 283] width 1352 height 760
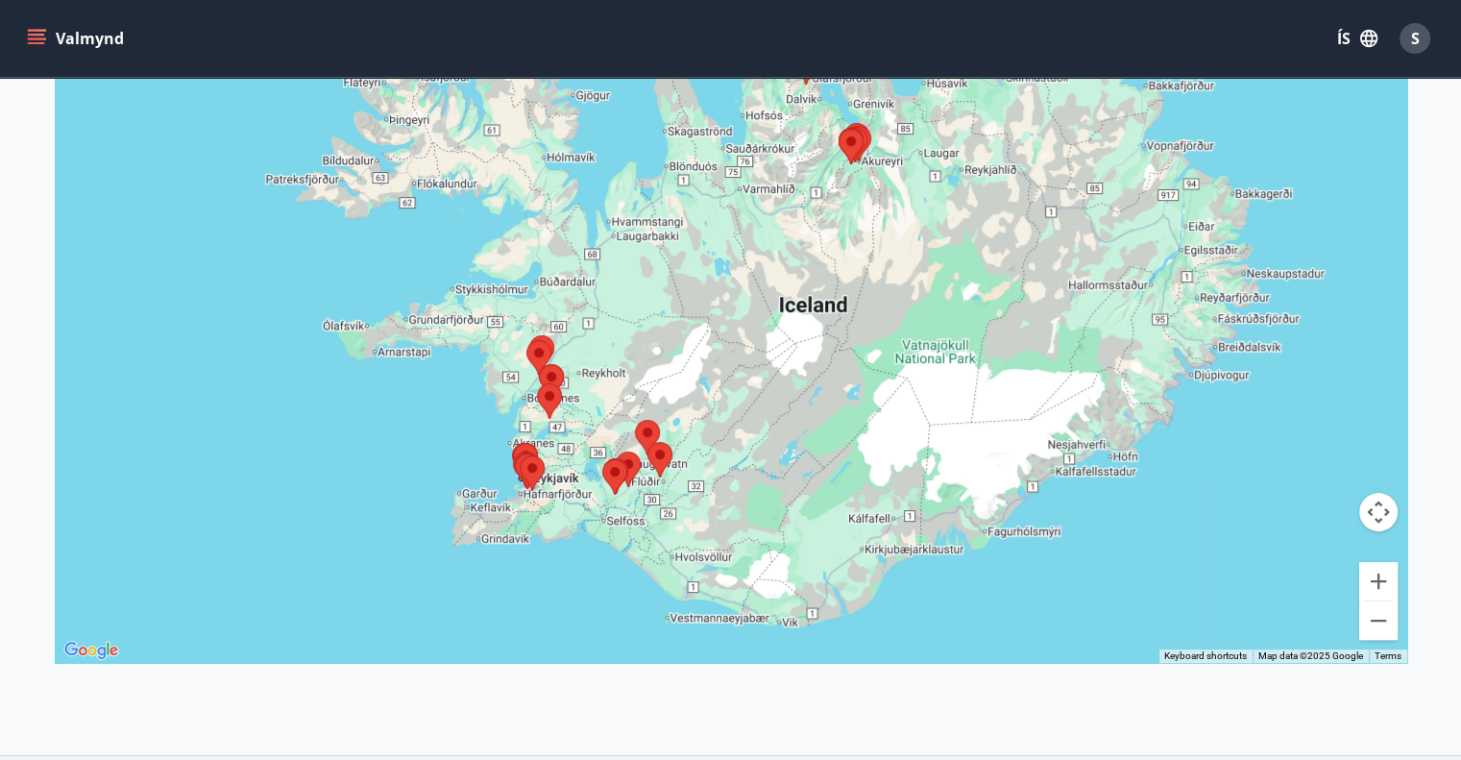
click at [540, 351] on img at bounding box center [539, 357] width 40 height 51
click at [540, 349] on img at bounding box center [539, 357] width 40 height 51
click at [1380, 513] on button "Map camera controls" at bounding box center [1378, 512] width 38 height 38
click at [1239, 513] on button "Move left" at bounding box center [1234, 512] width 38 height 38
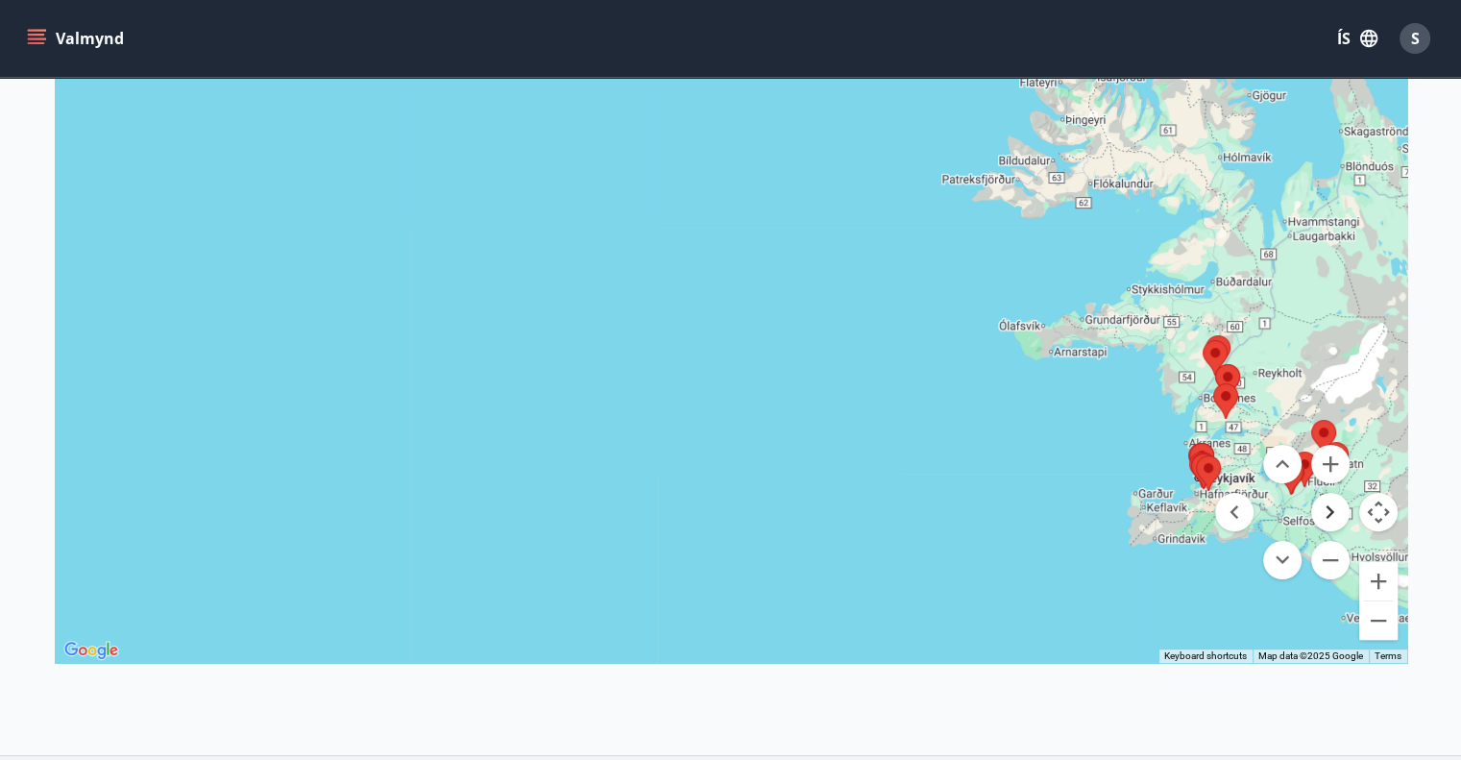
click at [1333, 510] on button "Move right" at bounding box center [1330, 512] width 38 height 38
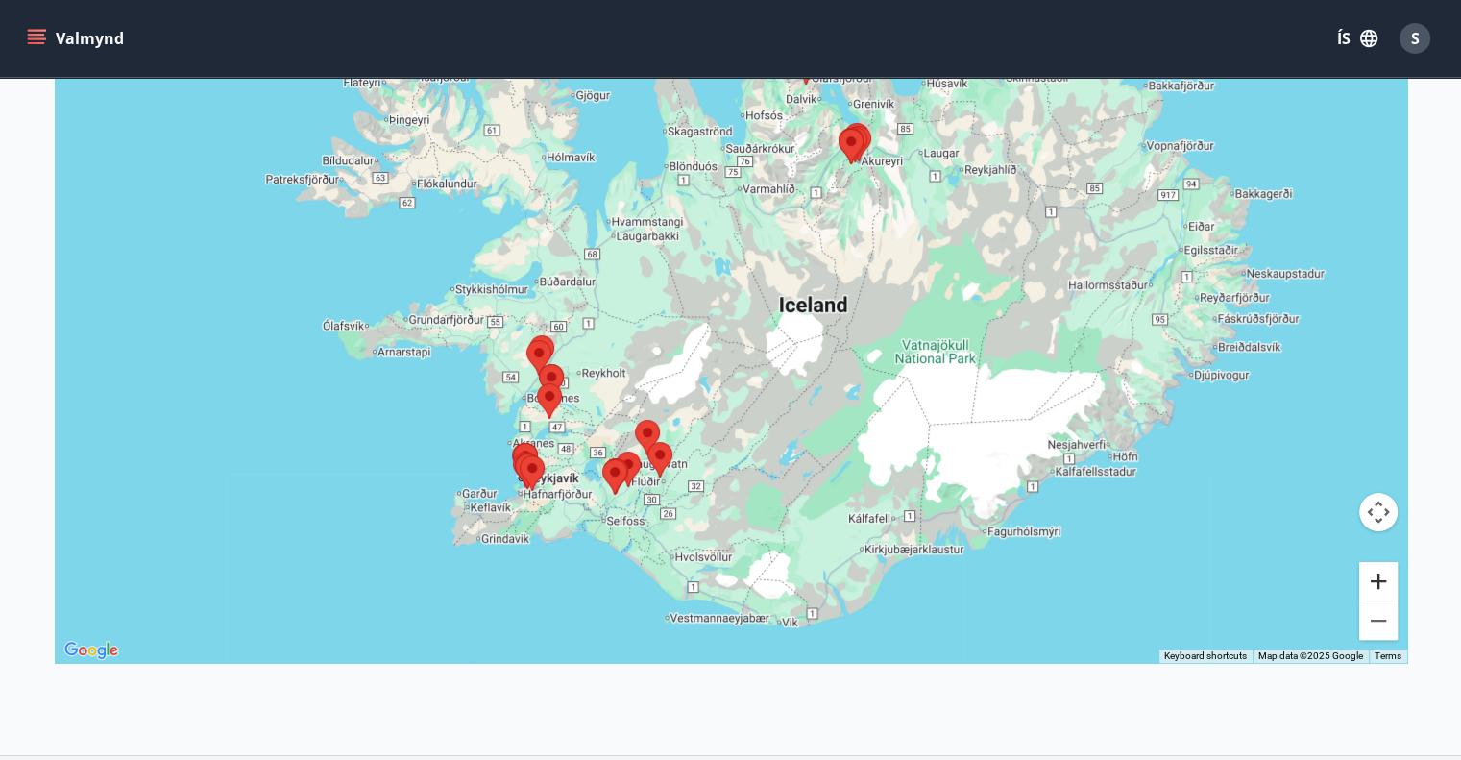
click at [1381, 578] on button "Zoom in" at bounding box center [1378, 581] width 38 height 38
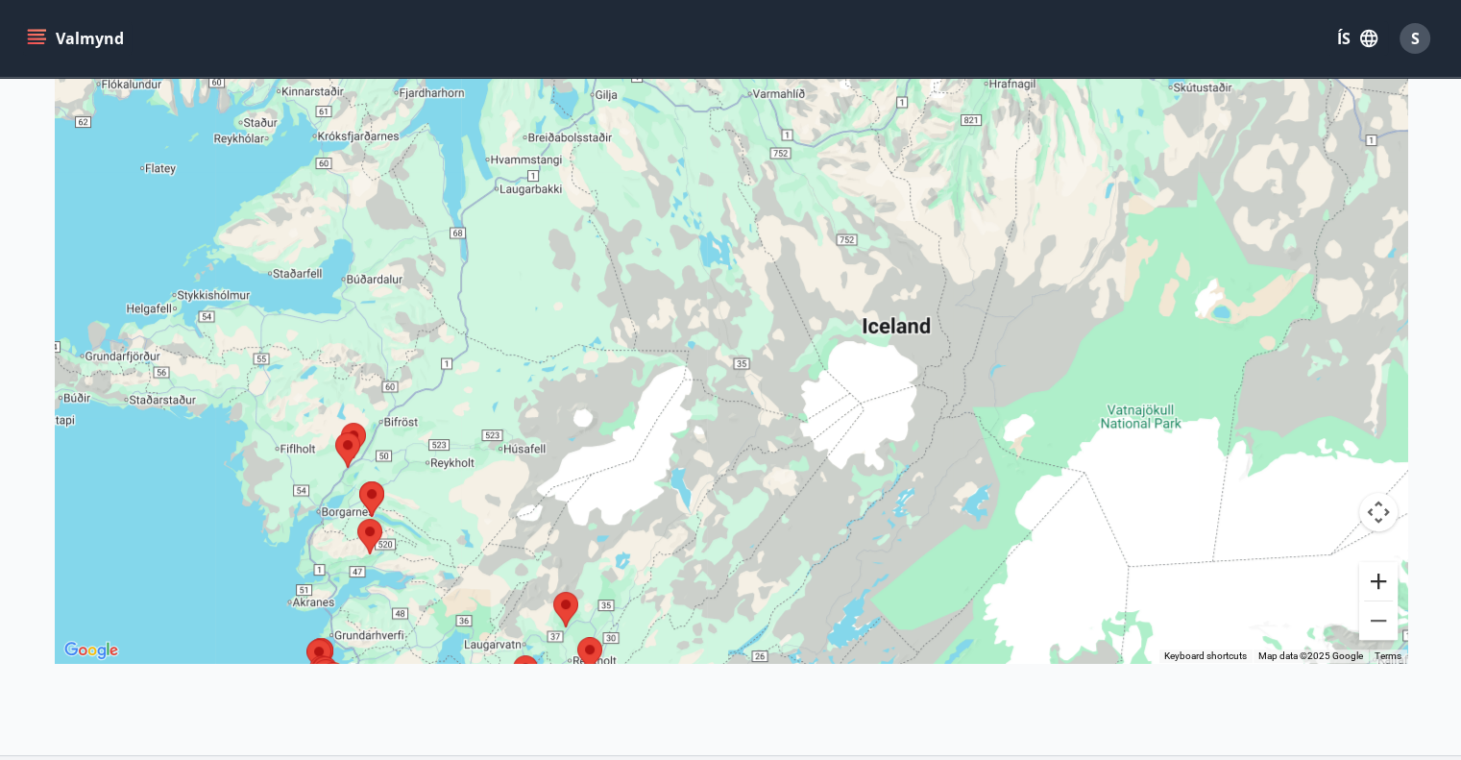
click at [1381, 577] on button "Zoom in" at bounding box center [1378, 581] width 38 height 38
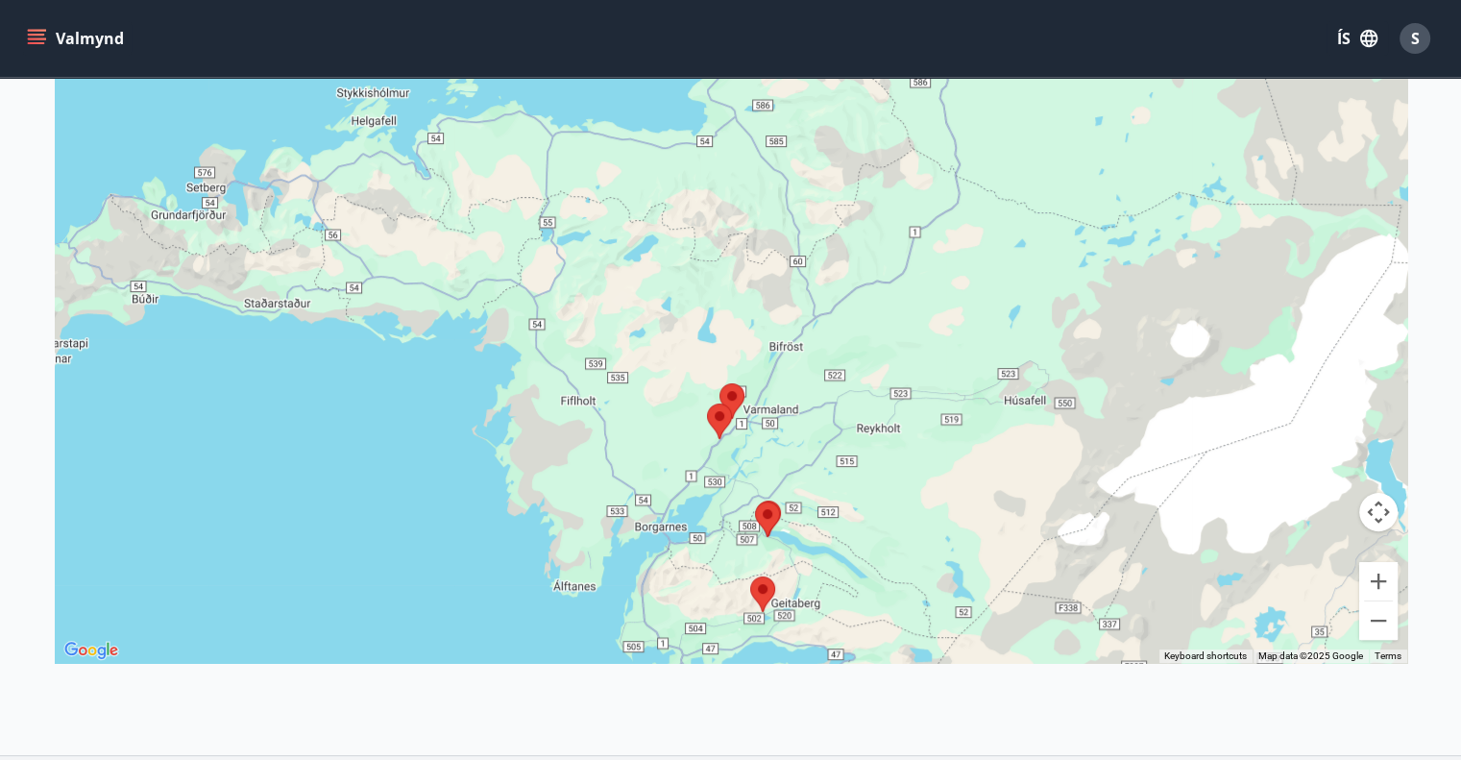
drag, startPoint x: 280, startPoint y: 529, endPoint x: 1037, endPoint y: 315, distance: 786.5
click at [1037, 315] on div at bounding box center [731, 283] width 1352 height 760
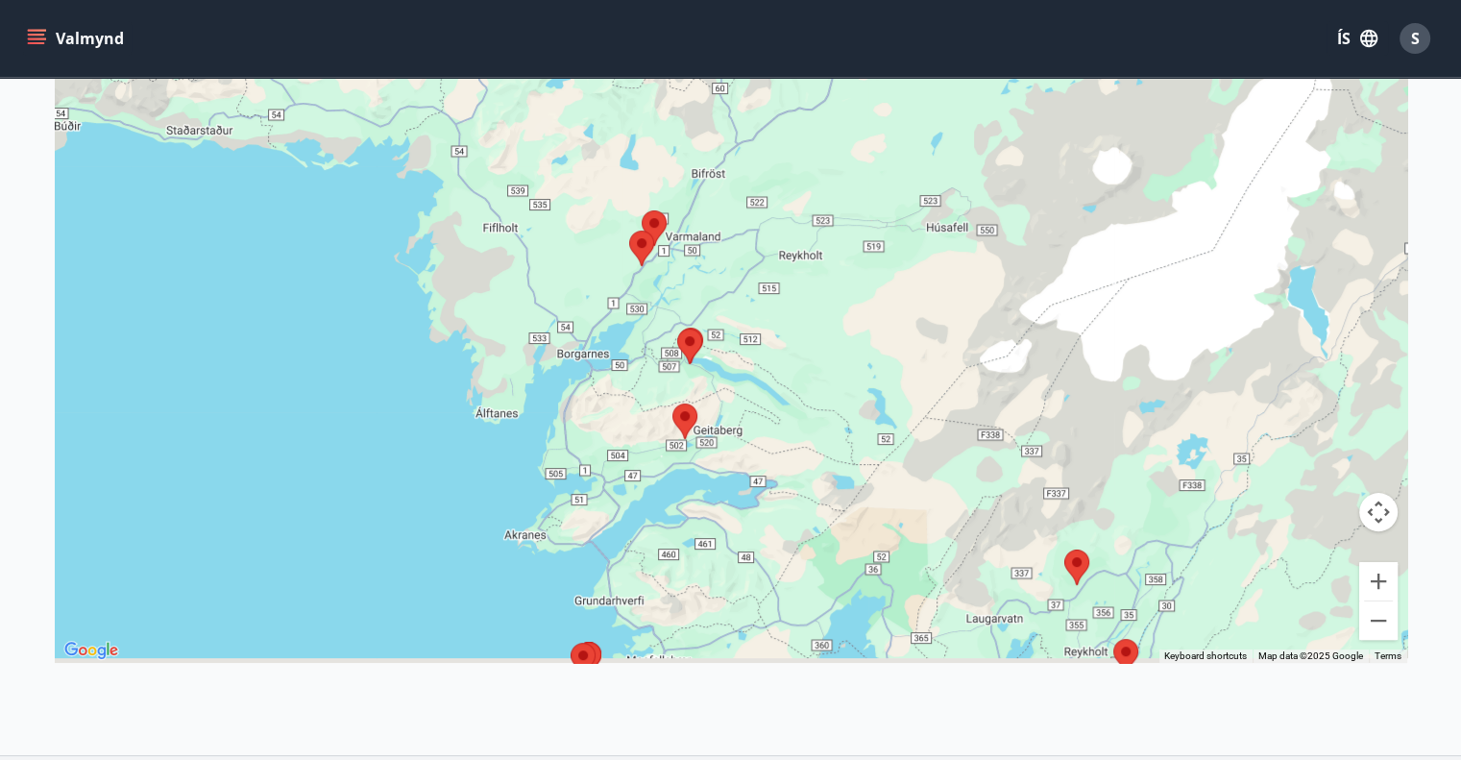
drag, startPoint x: 816, startPoint y: 597, endPoint x: 739, endPoint y: 423, distance: 191.3
click at [739, 423] on div at bounding box center [731, 283] width 1352 height 760
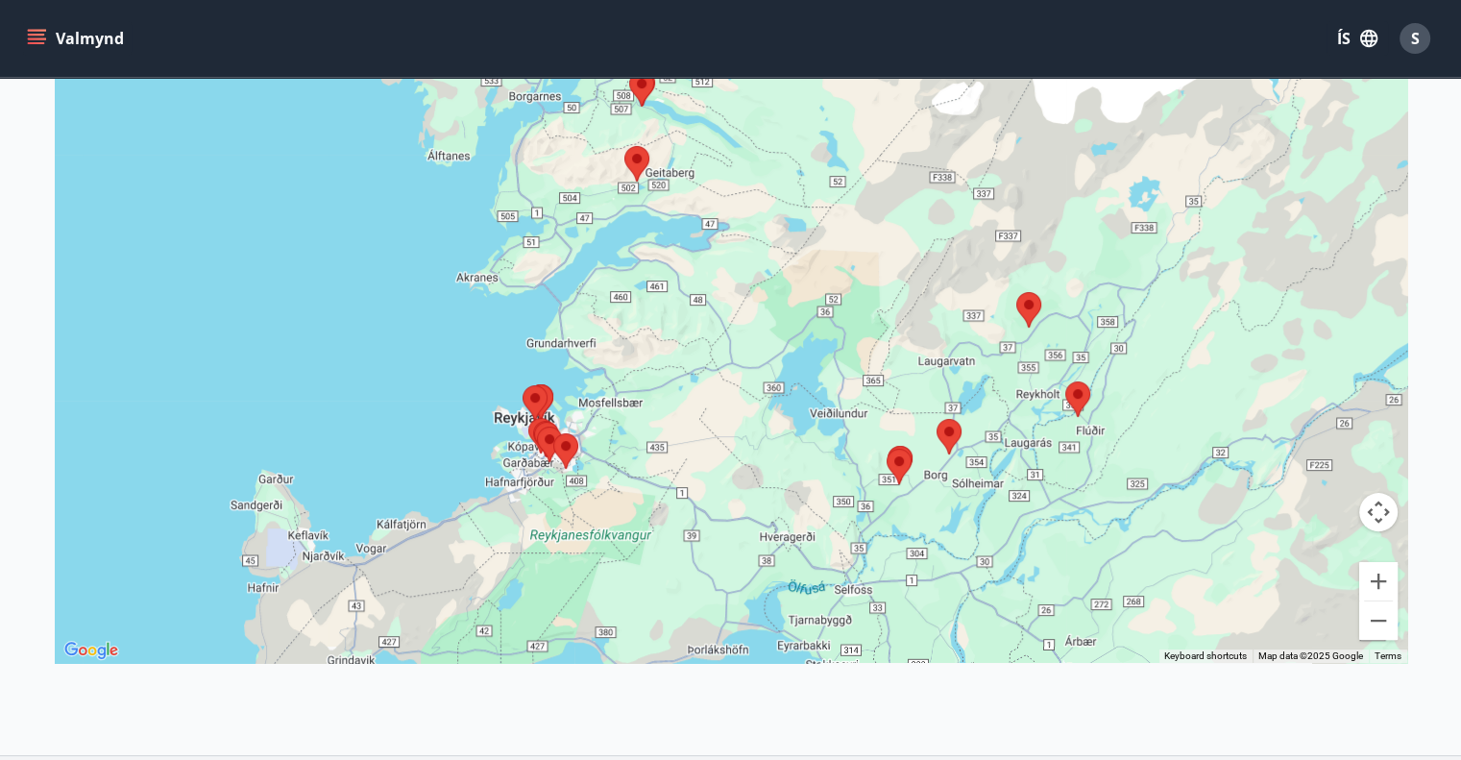
drag, startPoint x: 860, startPoint y: 551, endPoint x: 811, endPoint y: 293, distance: 262.8
click at [811, 293] on div at bounding box center [731, 283] width 1352 height 760
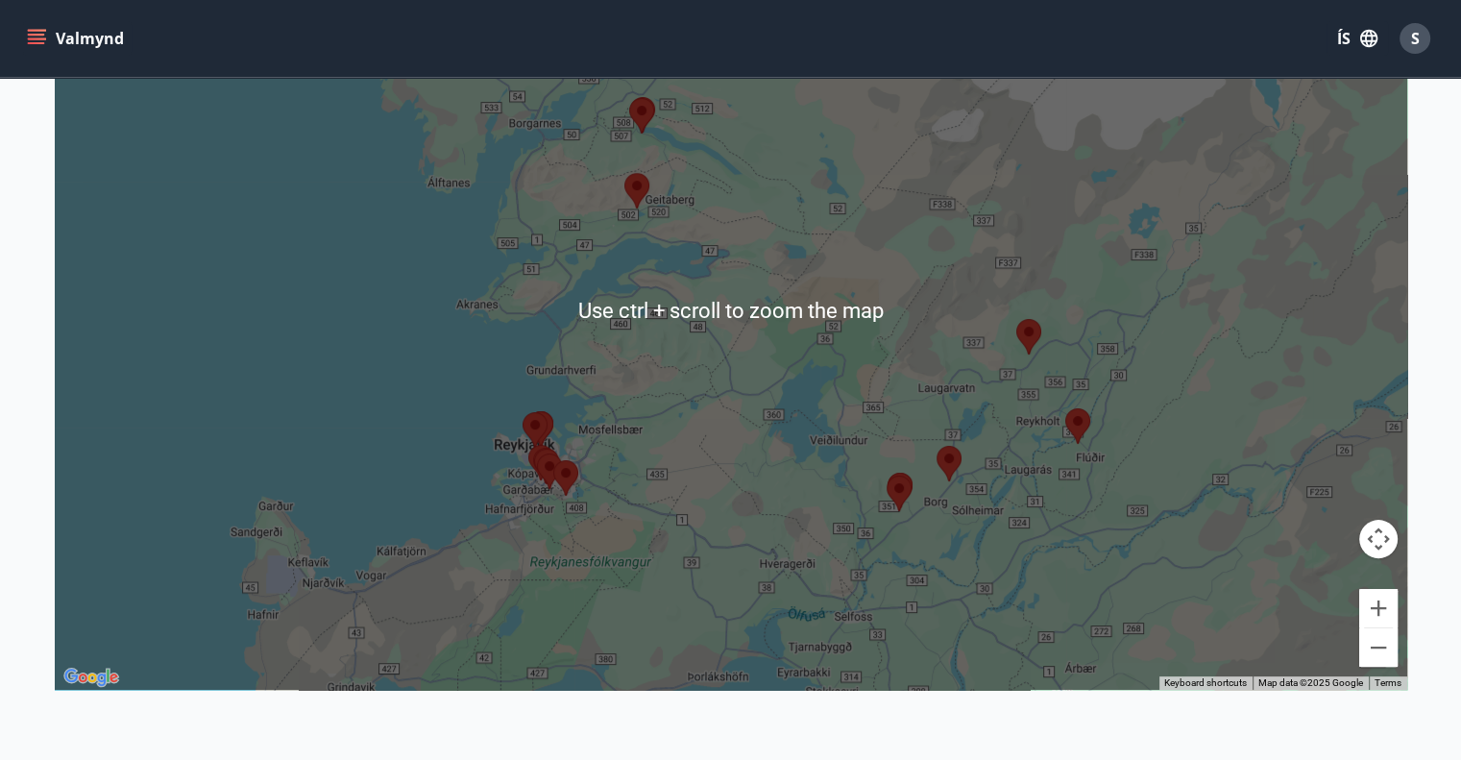
scroll to position [96, 0]
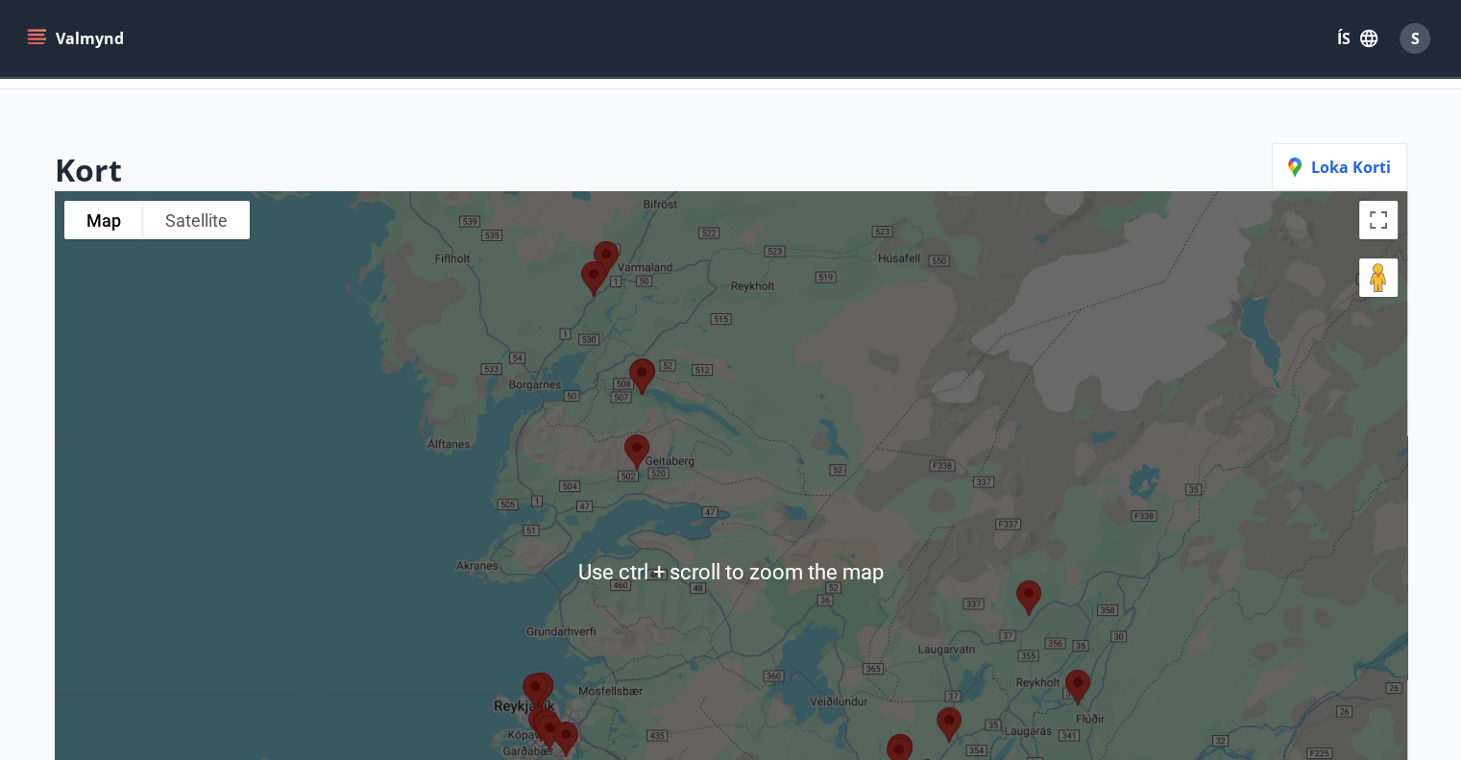
click at [914, 463] on div at bounding box center [731, 571] width 1352 height 760
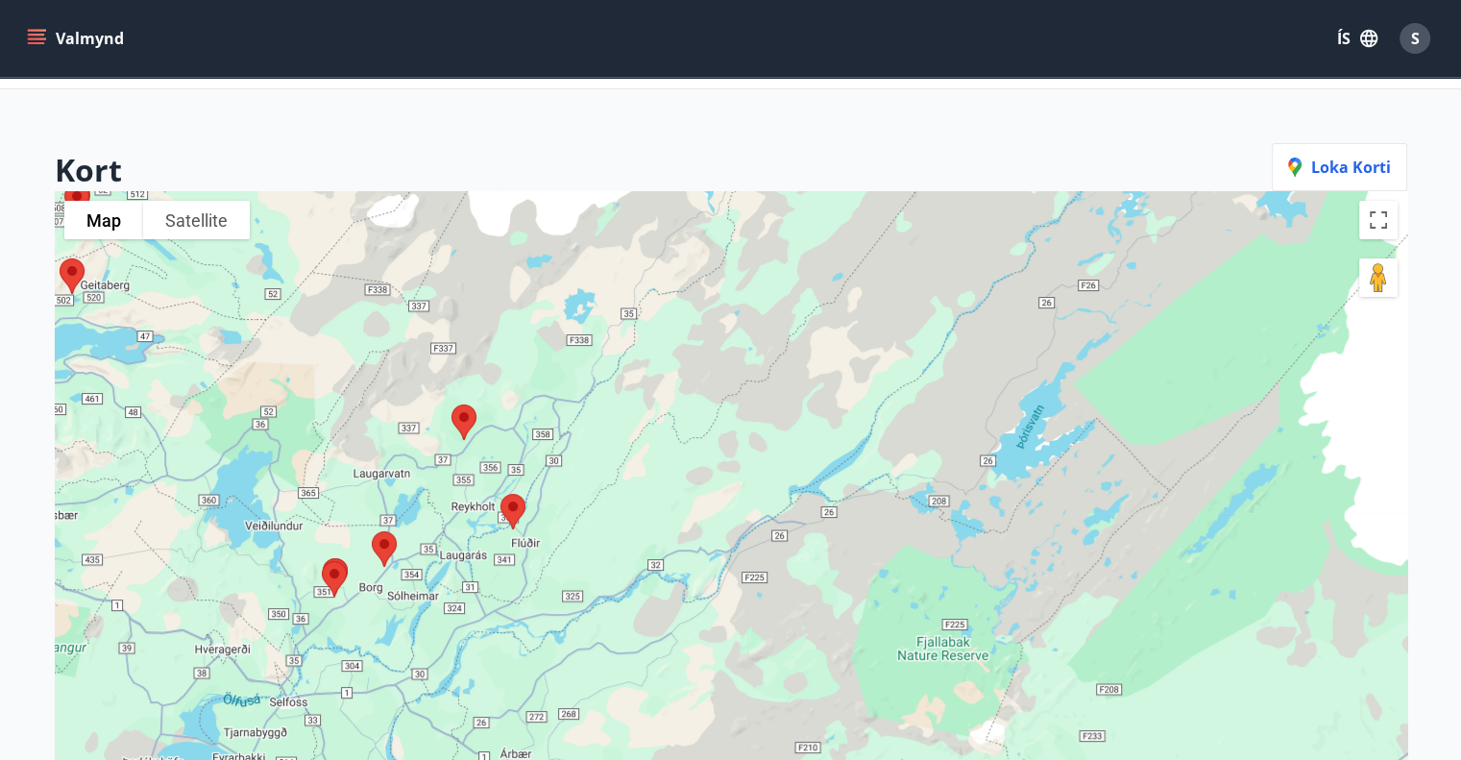
drag, startPoint x: 811, startPoint y: 364, endPoint x: 266, endPoint y: 216, distance: 565.2
click at [261, 187] on div "Kort Loka korti To navigate the map with touch gestures double-tap and hold you…" at bounding box center [731, 547] width 1352 height 808
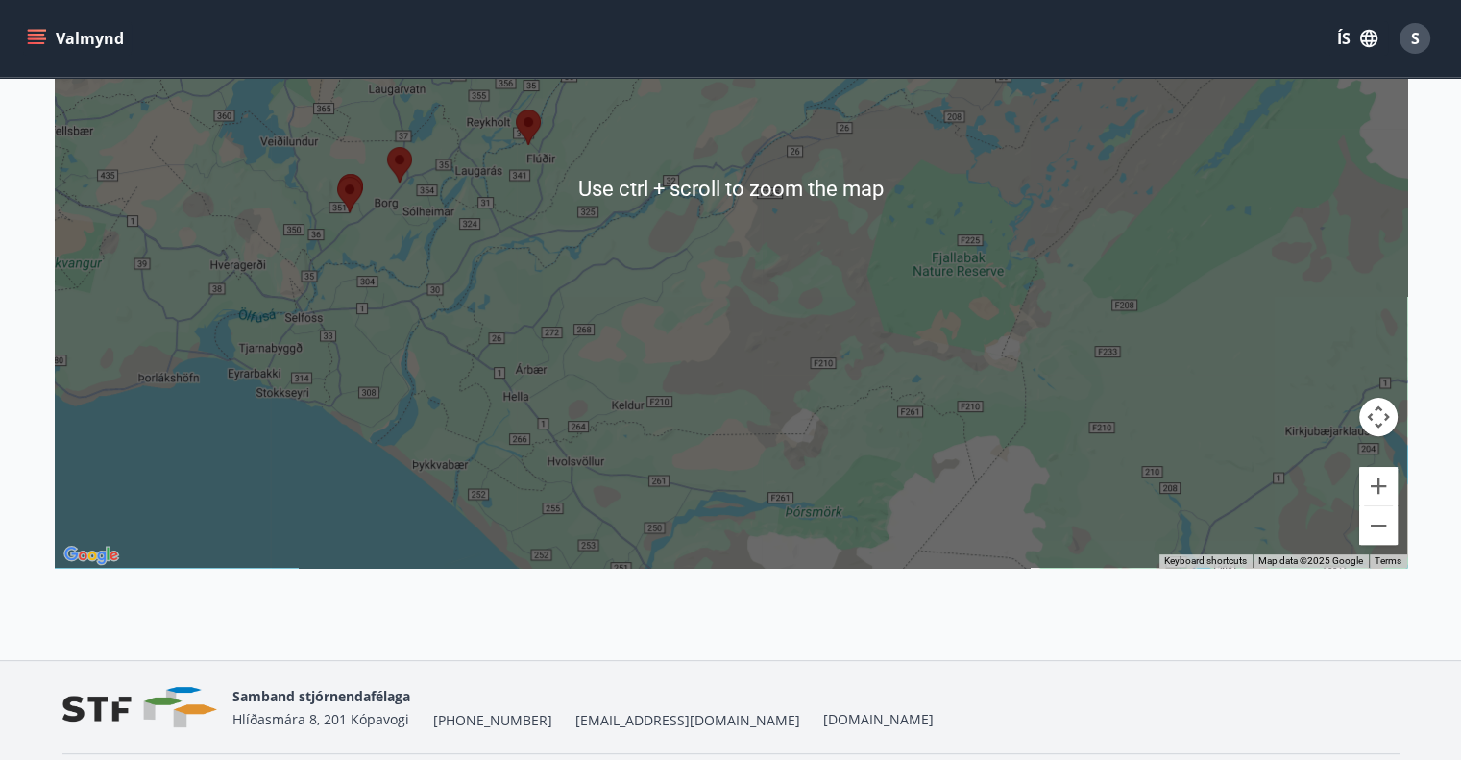
scroll to position [480, 0]
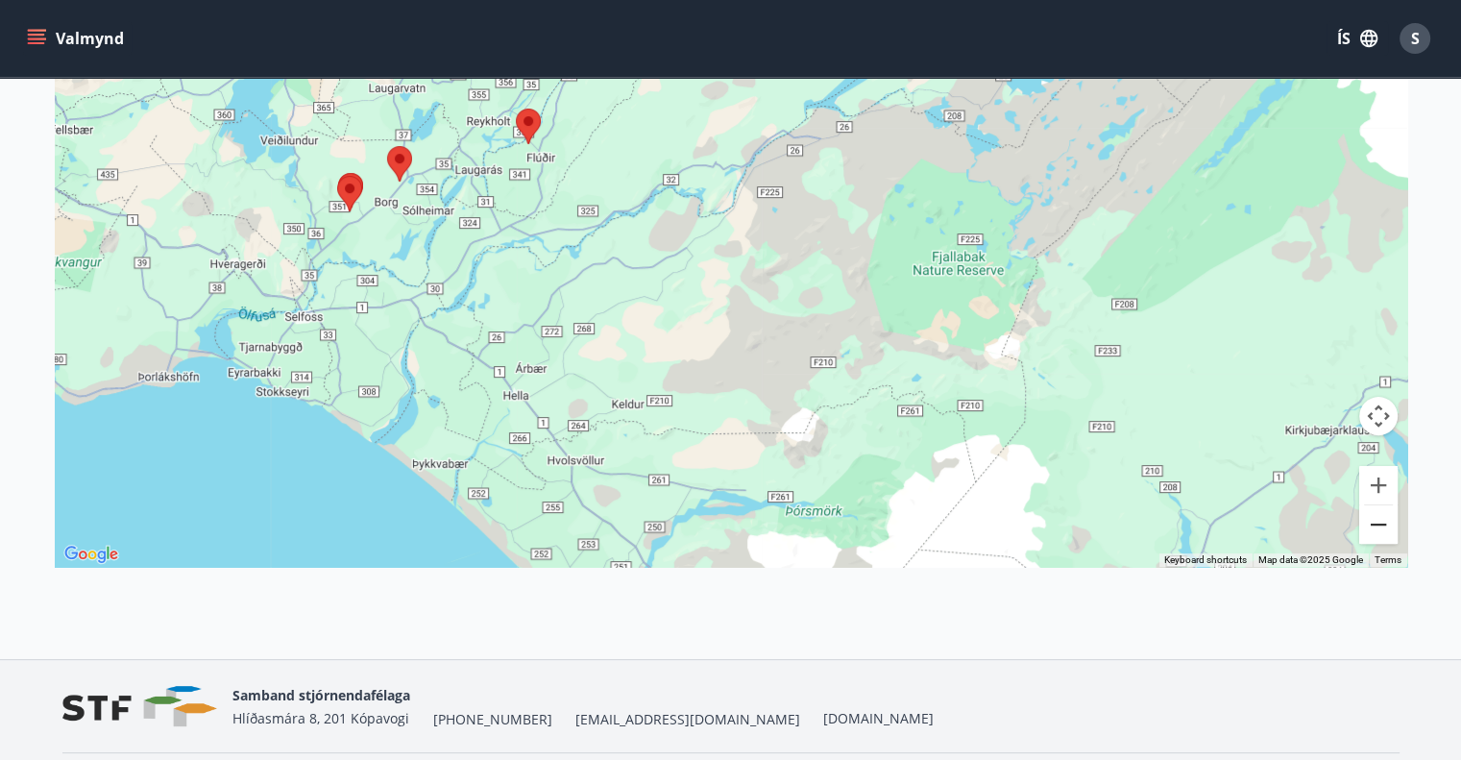
click at [1377, 522] on button "Zoom out" at bounding box center [1378, 524] width 38 height 38
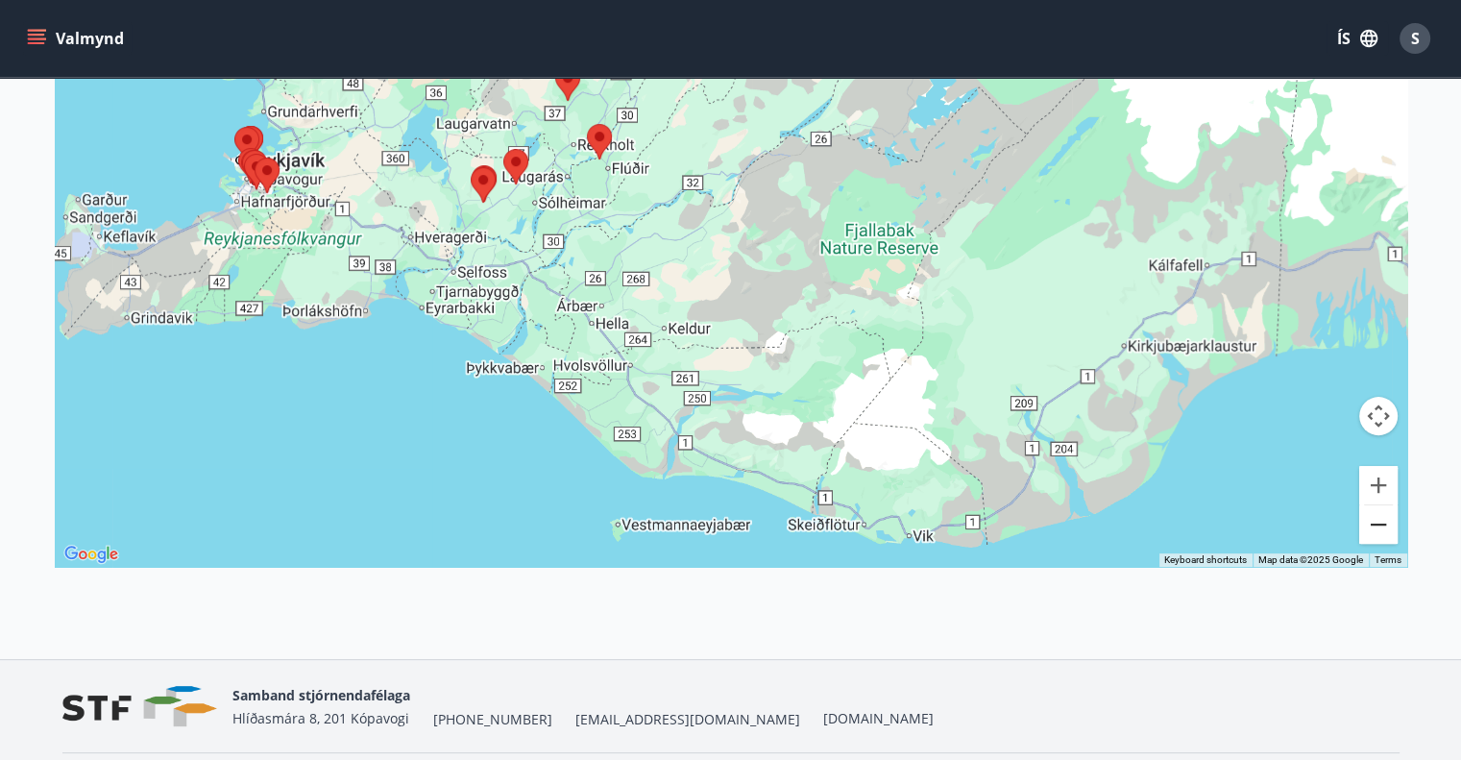
click at [1377, 522] on button "Zoom out" at bounding box center [1378, 524] width 38 height 38
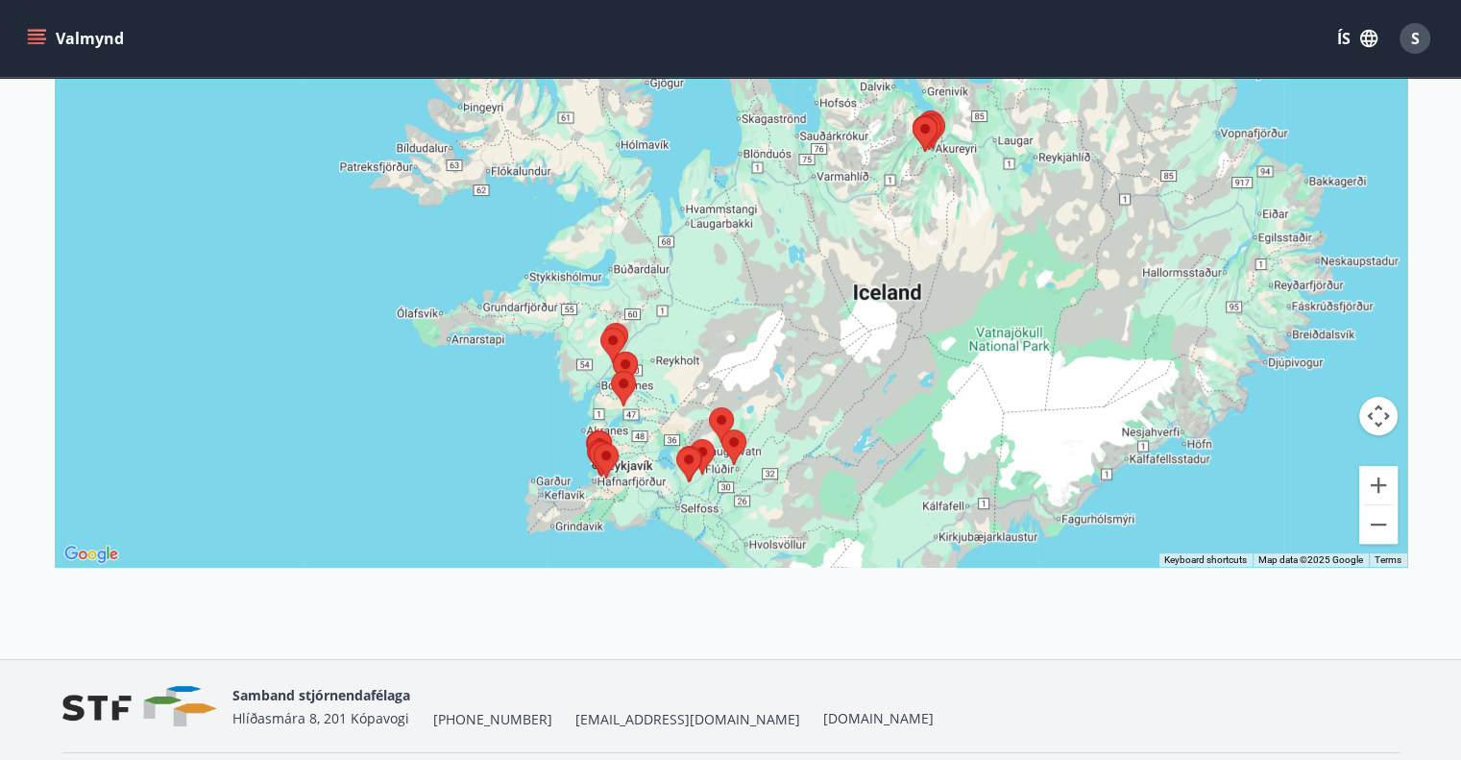
drag, startPoint x: 791, startPoint y: 203, endPoint x: 745, endPoint y: 479, distance: 280.4
click at [844, 493] on div at bounding box center [731, 187] width 1352 height 760
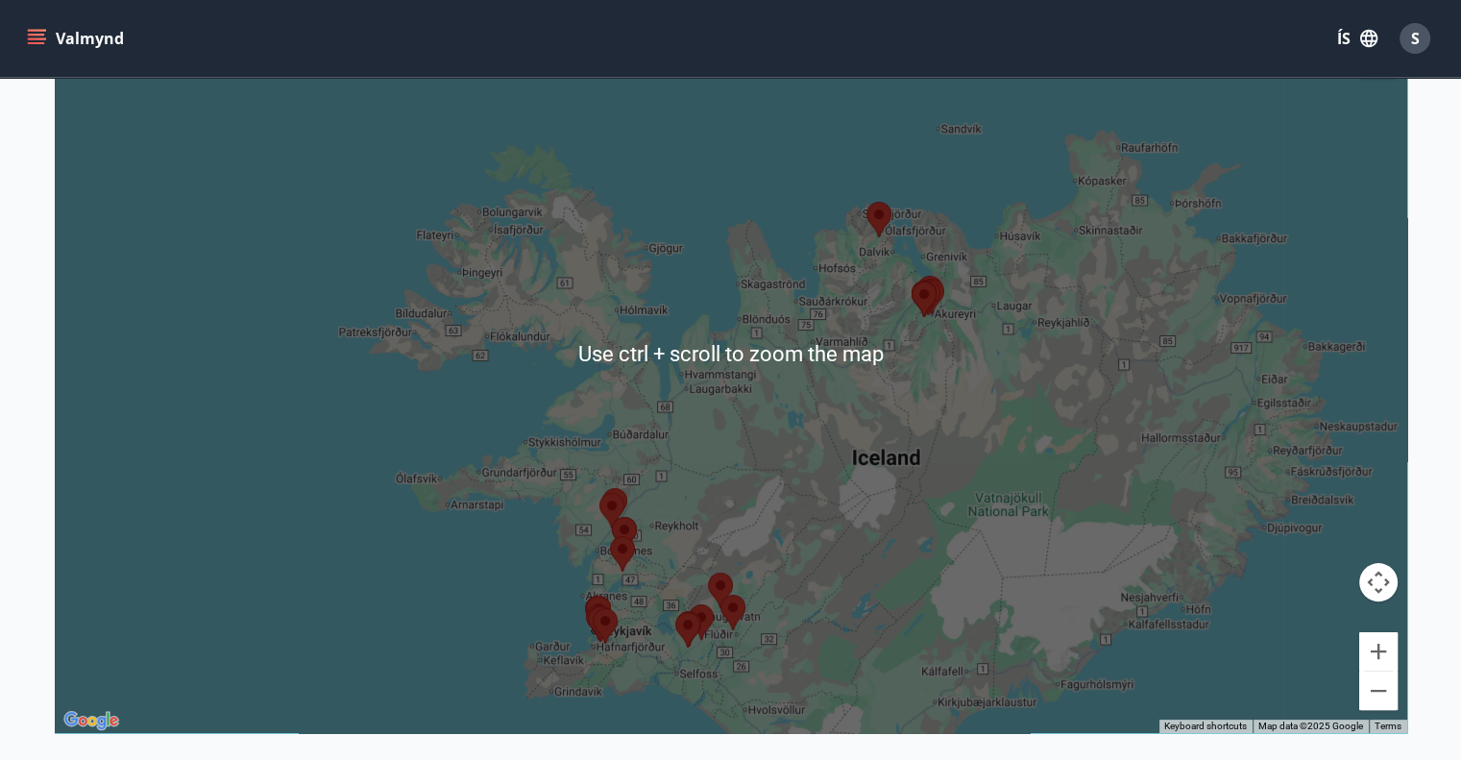
scroll to position [384, 0]
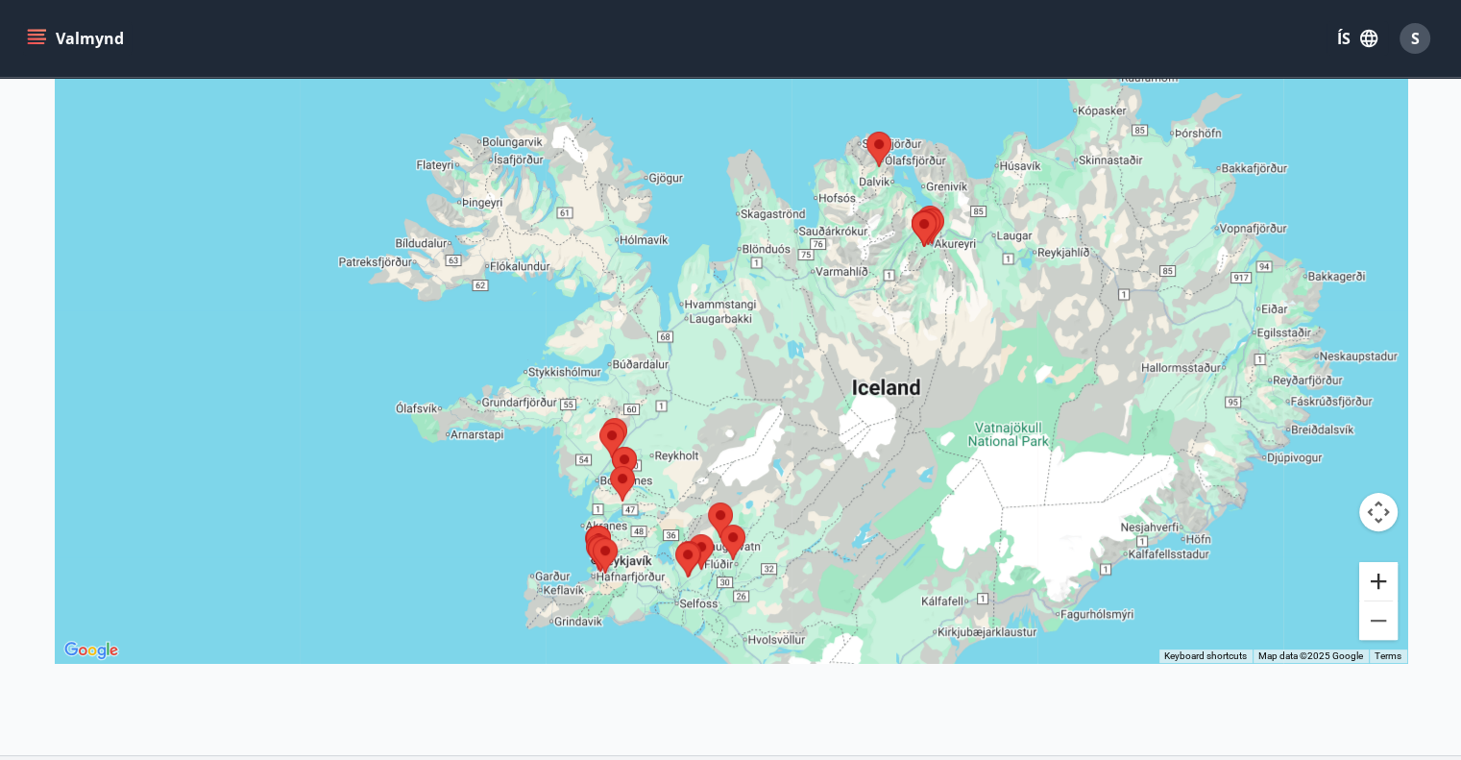
click at [1379, 577] on button "Zoom in" at bounding box center [1378, 581] width 38 height 38
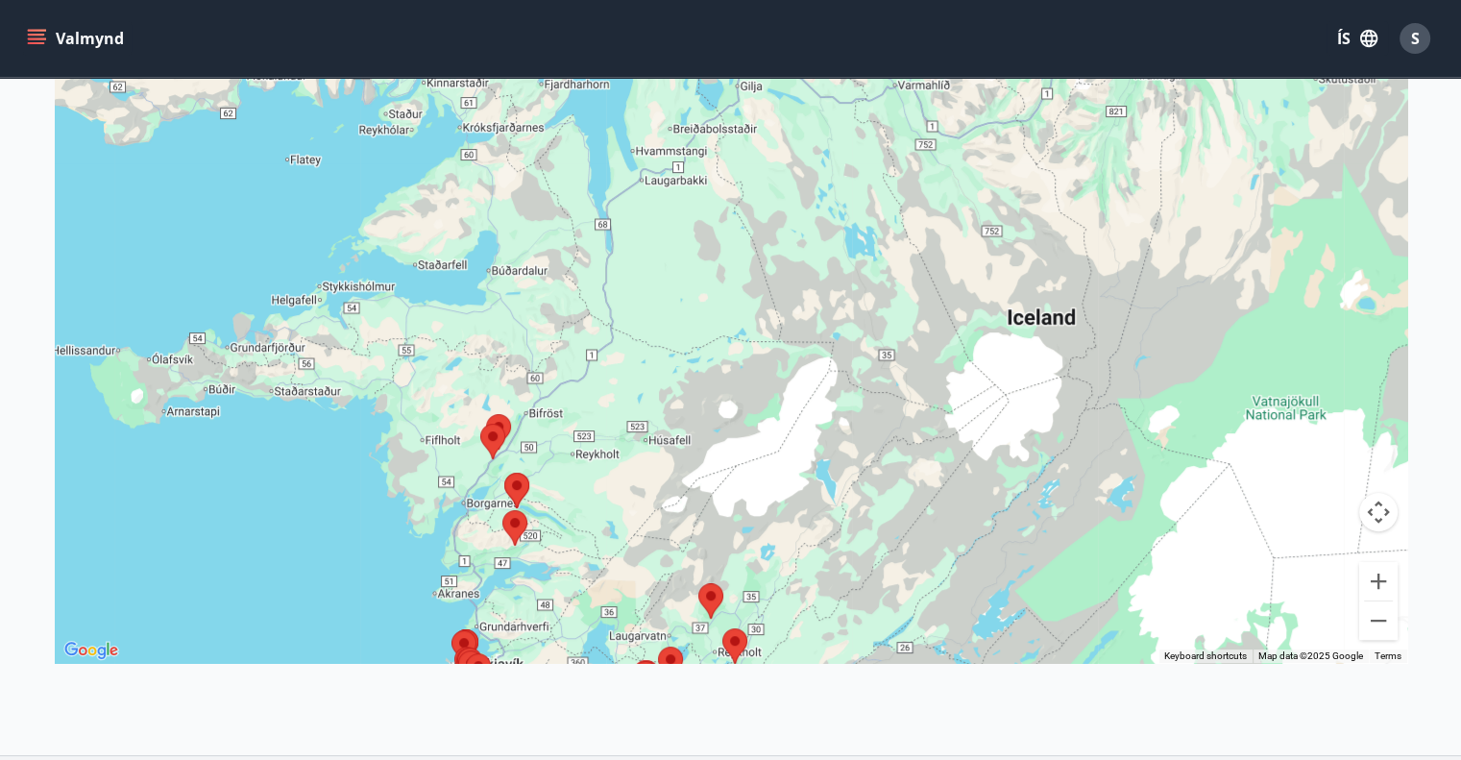
drag, startPoint x: 844, startPoint y: 586, endPoint x: 831, endPoint y: 416, distance: 170.5
click at [841, 418] on div at bounding box center [731, 283] width 1352 height 760
